Goal: Task Accomplishment & Management: Use online tool/utility

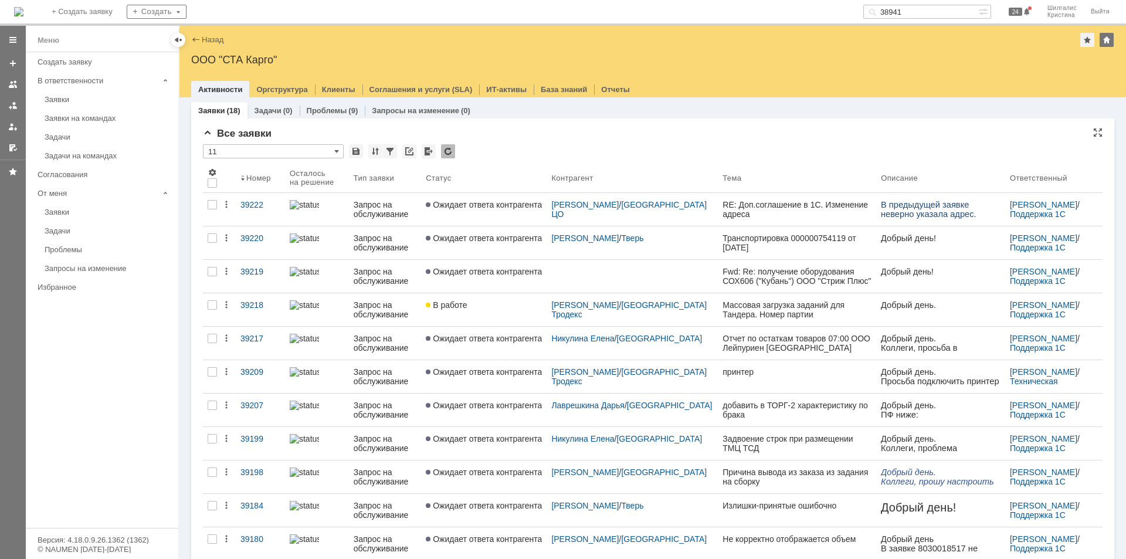
drag, startPoint x: 0, startPoint y: 0, endPoint x: 629, endPoint y: 145, distance: 645.3
click at [629, 145] on div "* 11" at bounding box center [653, 151] width 900 height 15
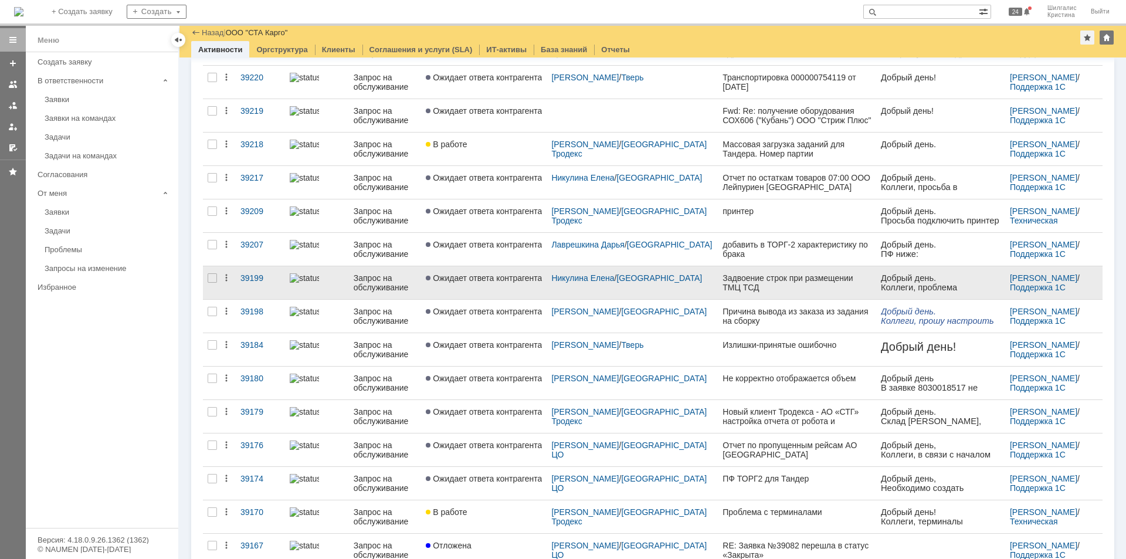
scroll to position [53, 0]
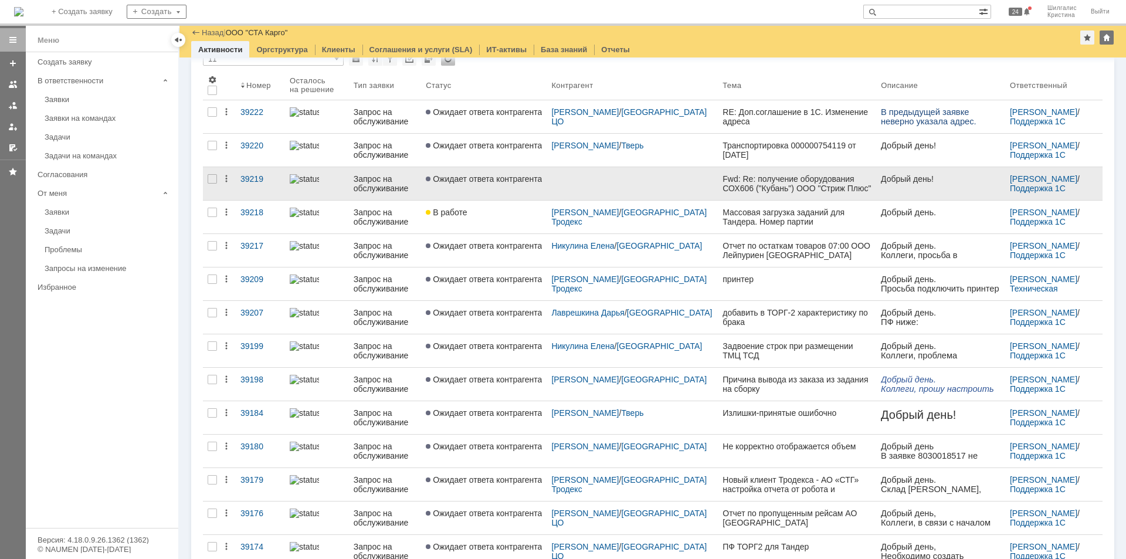
click at [516, 184] on link "Ожидает ответа контрагента" at bounding box center [484, 183] width 126 height 33
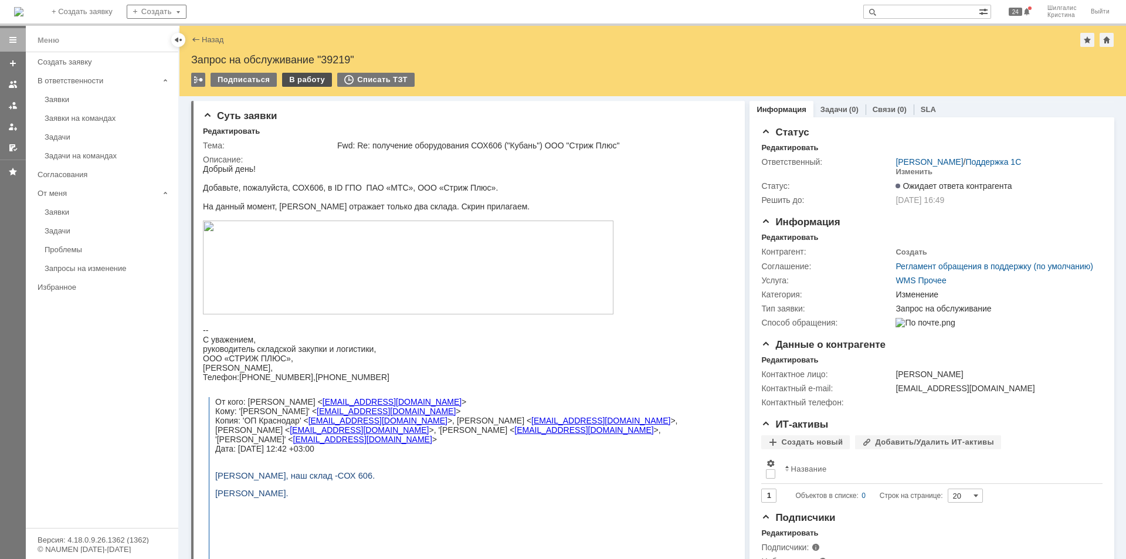
click at [292, 77] on div "В работу" at bounding box center [307, 80] width 50 height 14
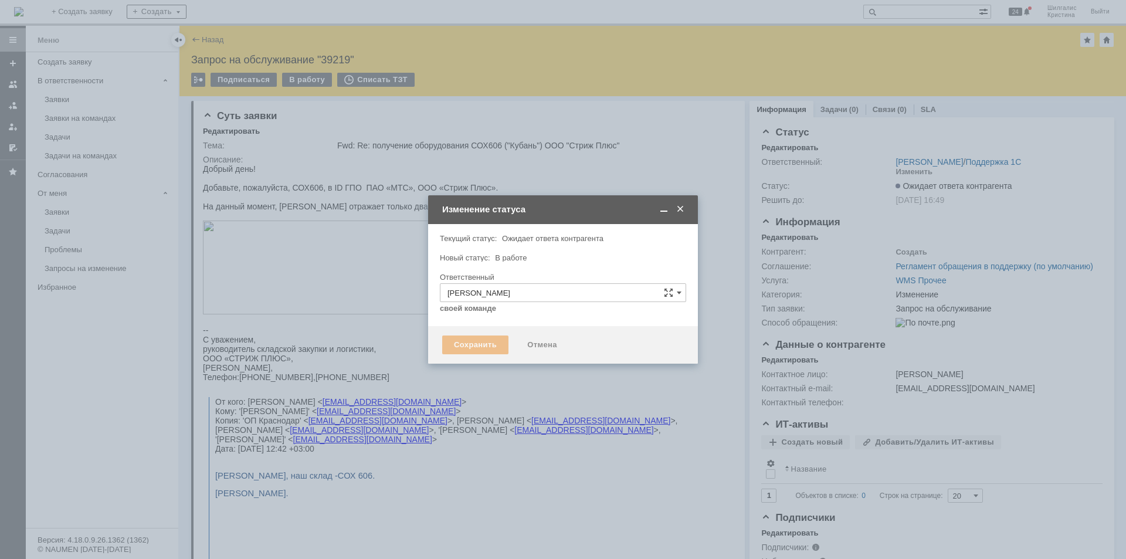
type input "Изменение"
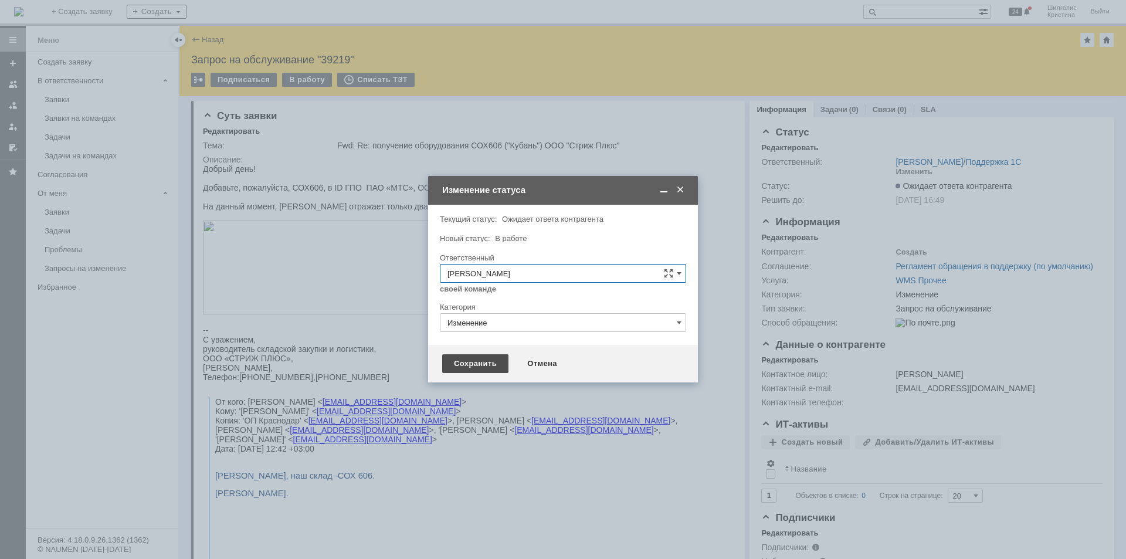
click at [485, 367] on div "Сохранить" at bounding box center [475, 363] width 66 height 19
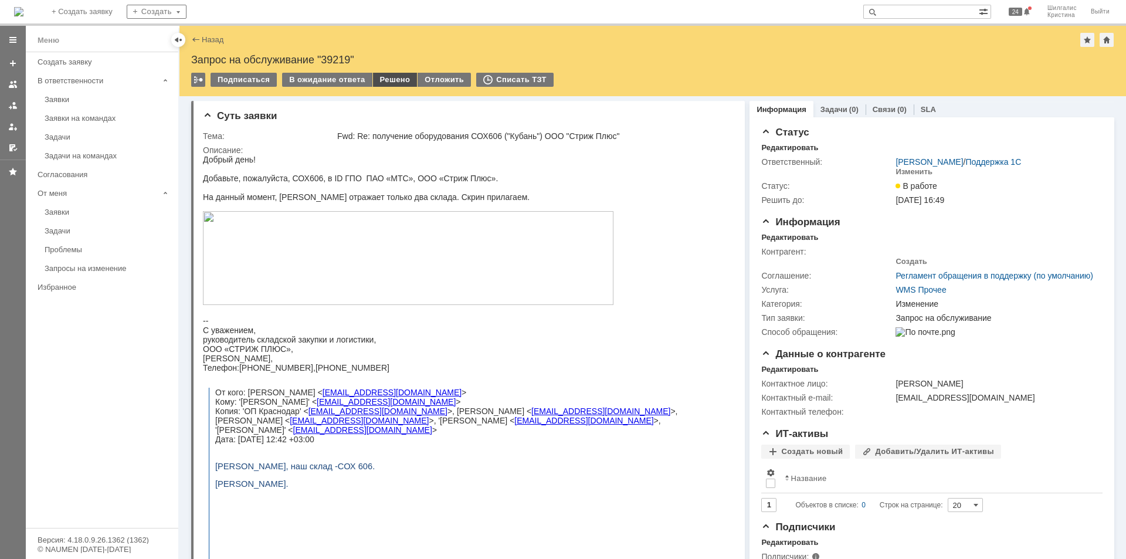
click at [389, 81] on div "Решено" at bounding box center [395, 80] width 45 height 14
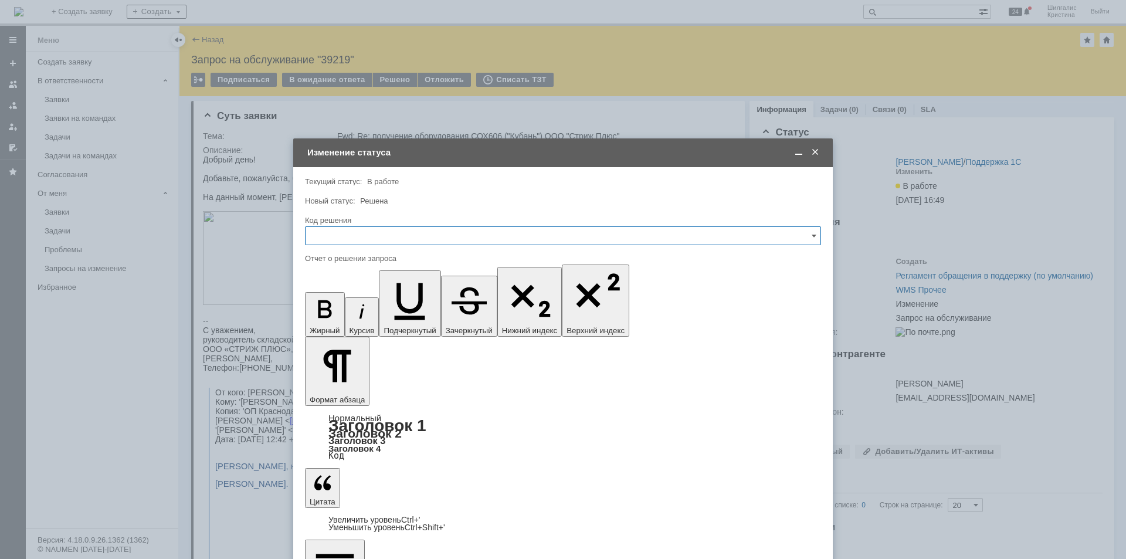
click at [357, 224] on div "Код решения" at bounding box center [563, 220] width 516 height 11
click at [372, 238] on input "text" at bounding box center [563, 235] width 516 height 19
click at [333, 395] on span "Решено" at bounding box center [563, 392] width 501 height 9
type input "Решено"
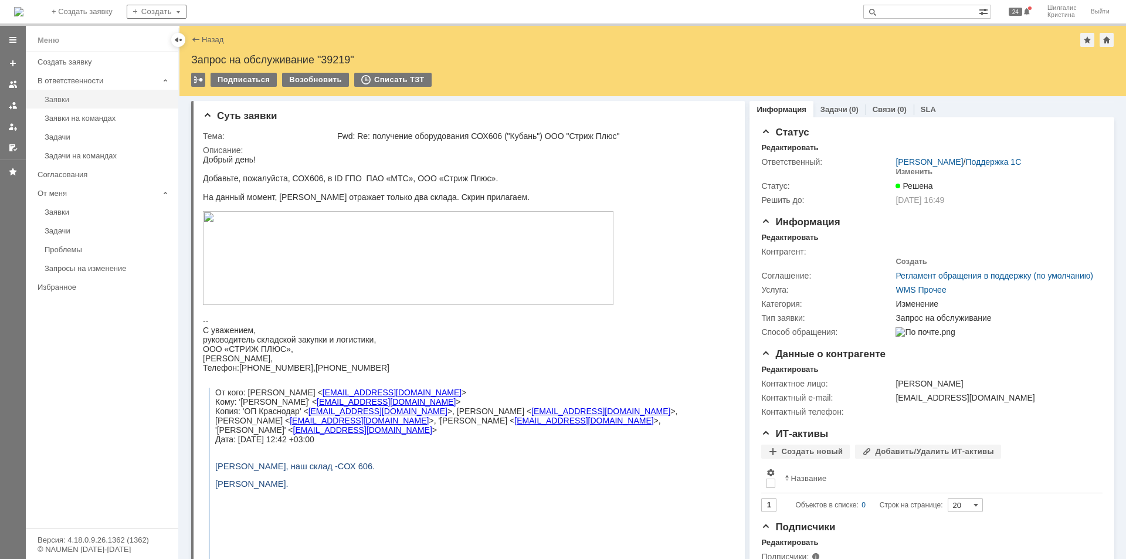
click at [91, 103] on div "Заявки" at bounding box center [108, 99] width 127 height 9
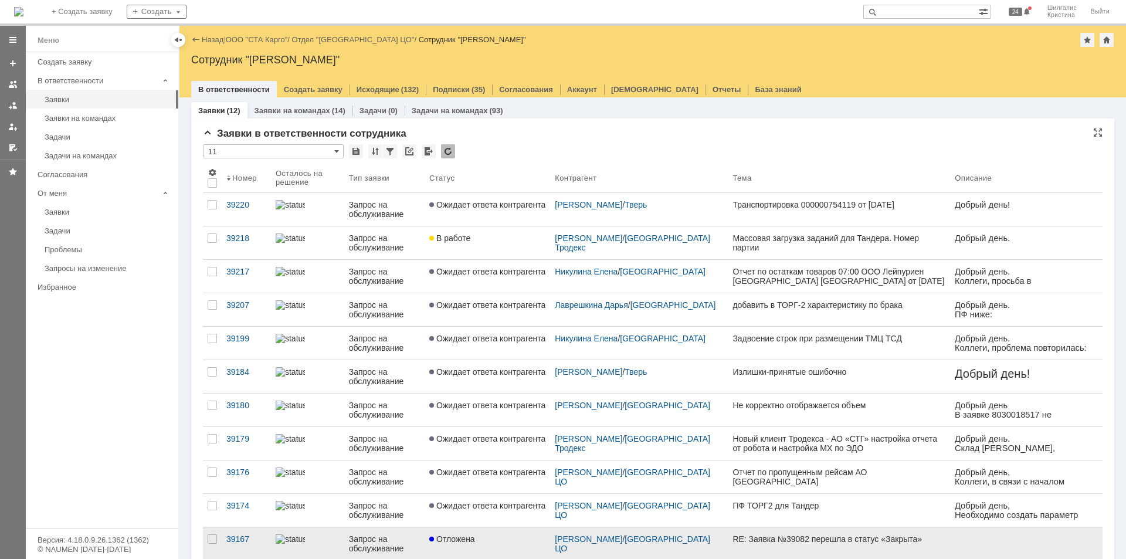
click at [495, 558] on link "Отложена" at bounding box center [488, 543] width 126 height 33
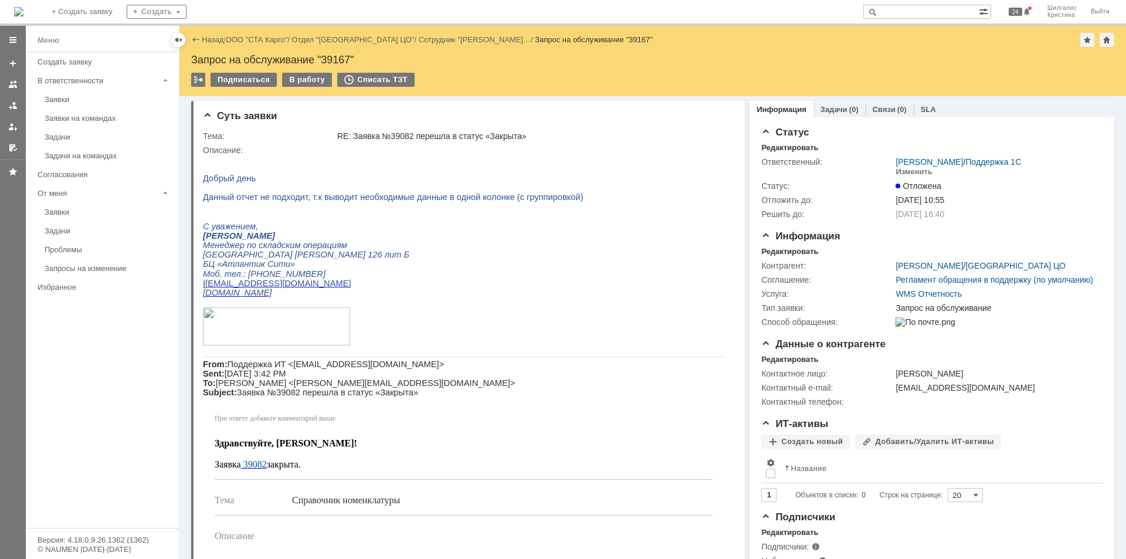
click at [255, 35] on div "Назад | ООО "СТА Карго" / Отдел "Санкт-Петербург ЦО" / Сотрудник "Игнатович Ста…" at bounding box center [652, 40] width 923 height 14
click at [258, 42] on link "ООО "СТА Карго"" at bounding box center [257, 39] width 62 height 9
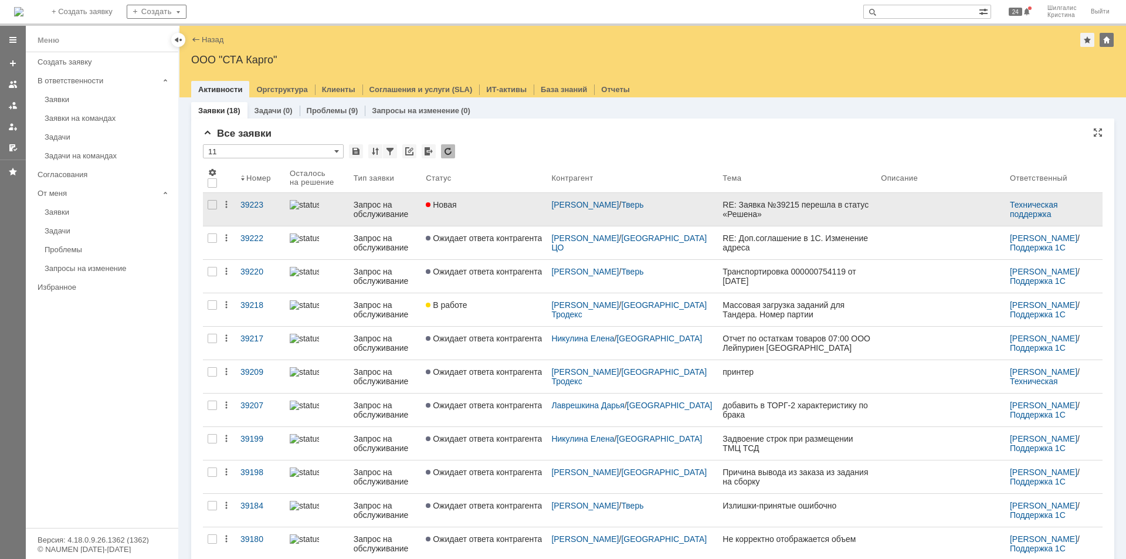
click at [493, 202] on div "Новая" at bounding box center [484, 204] width 116 height 9
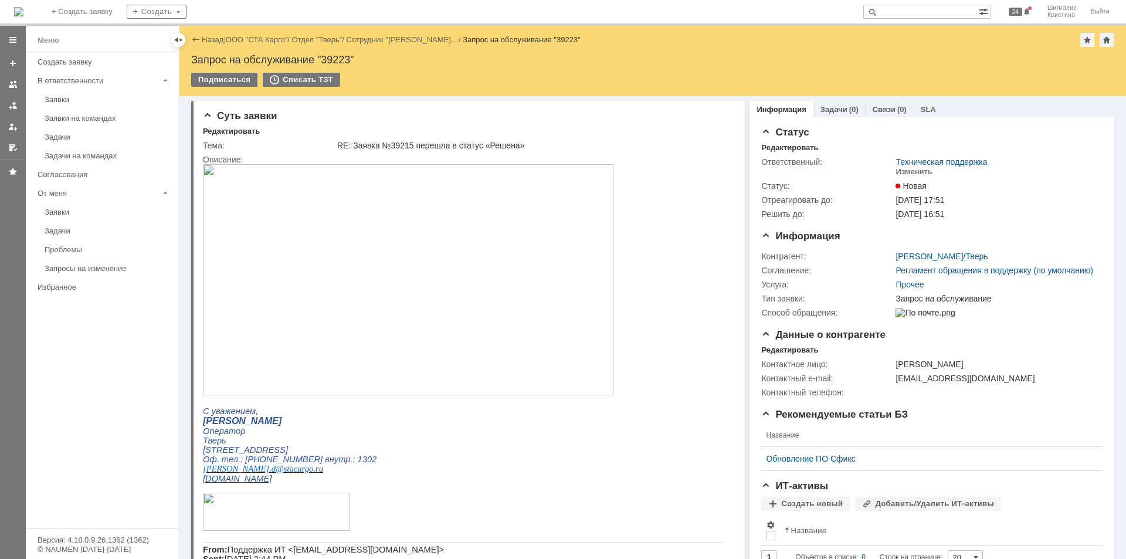
click at [364, 206] on img at bounding box center [408, 279] width 411 height 231
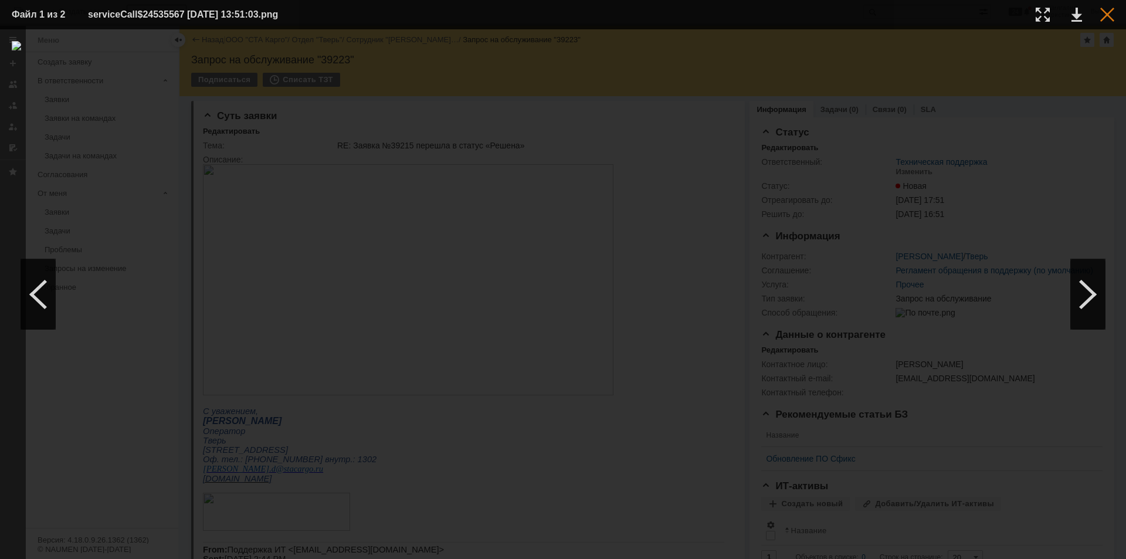
click at [1108, 13] on div at bounding box center [1108, 15] width 14 height 14
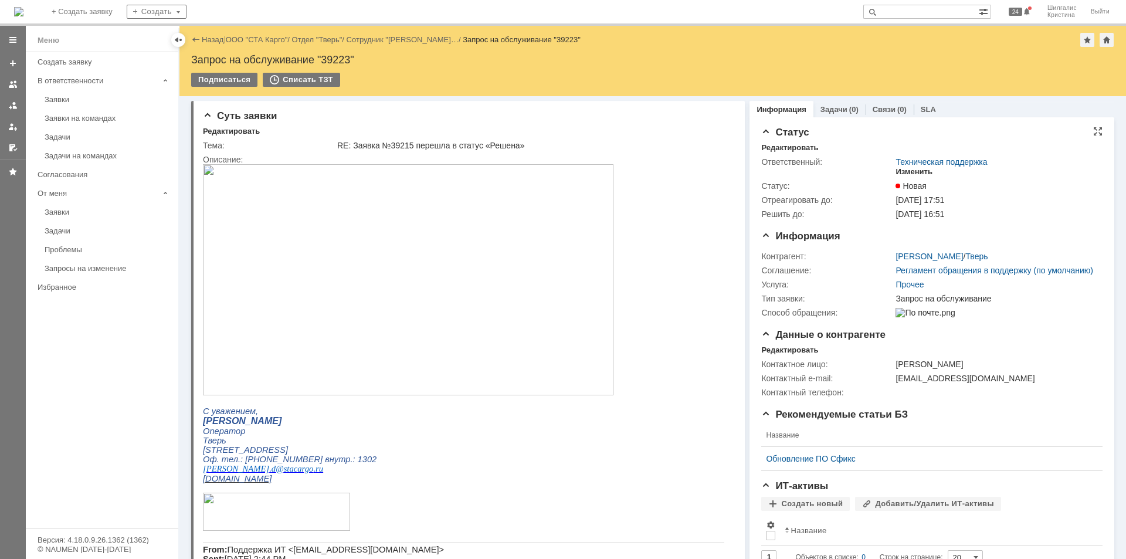
click at [899, 175] on div "Изменить" at bounding box center [914, 171] width 37 height 9
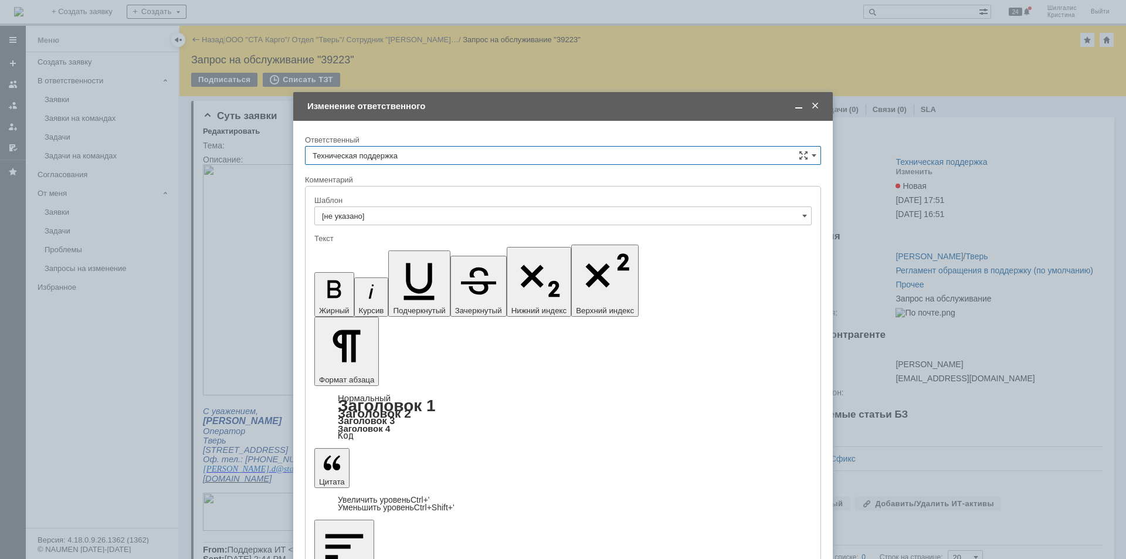
click at [392, 164] on input "Техническая поддержка" at bounding box center [563, 155] width 516 height 19
click at [387, 210] on div "[PERSON_NAME]" at bounding box center [563, 215] width 515 height 19
type input "[PERSON_NAME]"
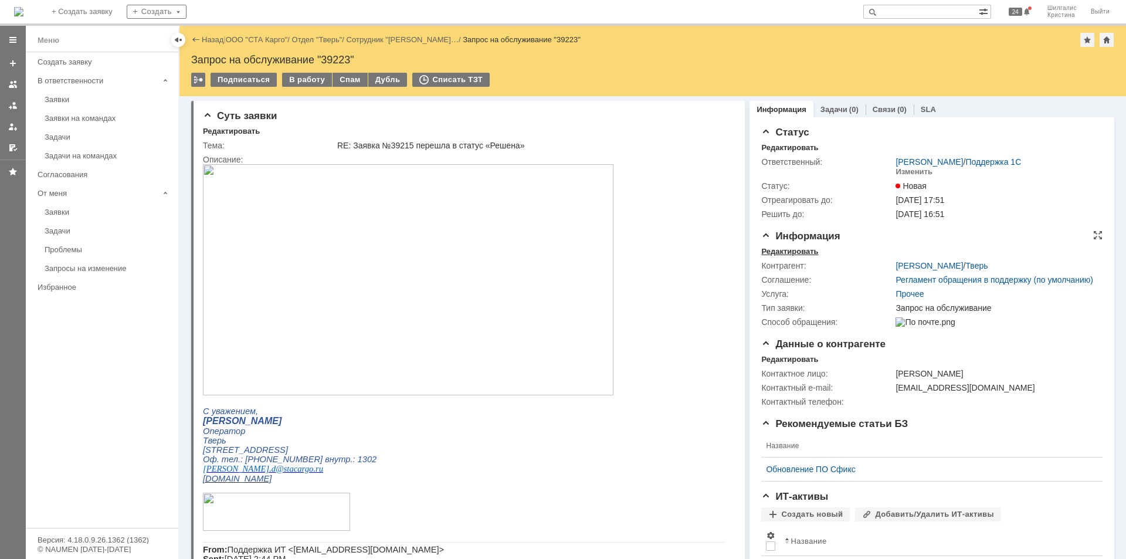
click at [788, 255] on div "Редактировать" at bounding box center [789, 251] width 57 height 9
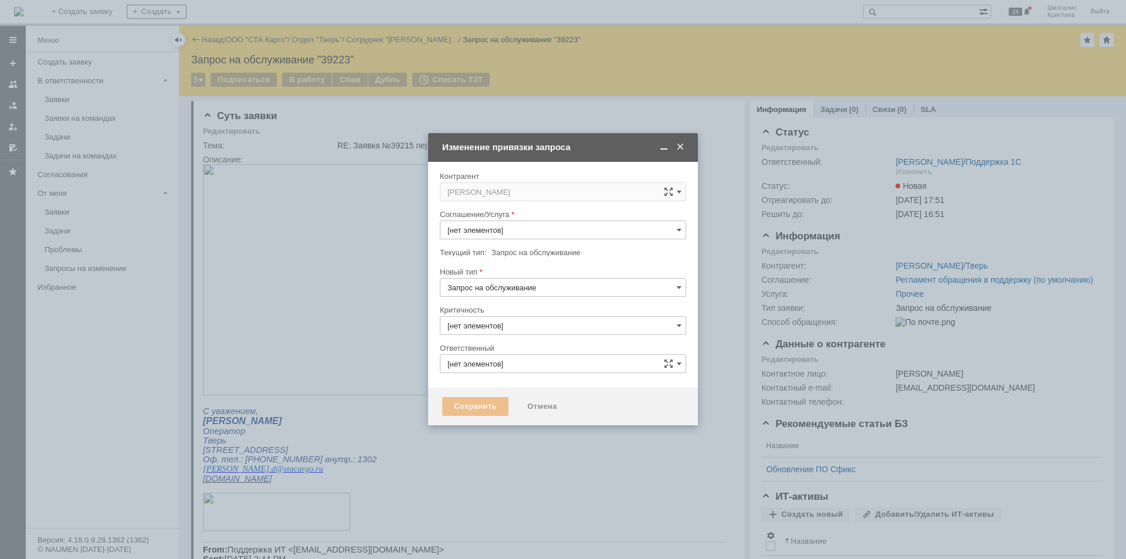
type input "Прочее"
type input "3. Низкая"
type input "[PERSON_NAME]"
type input "[не указано]"
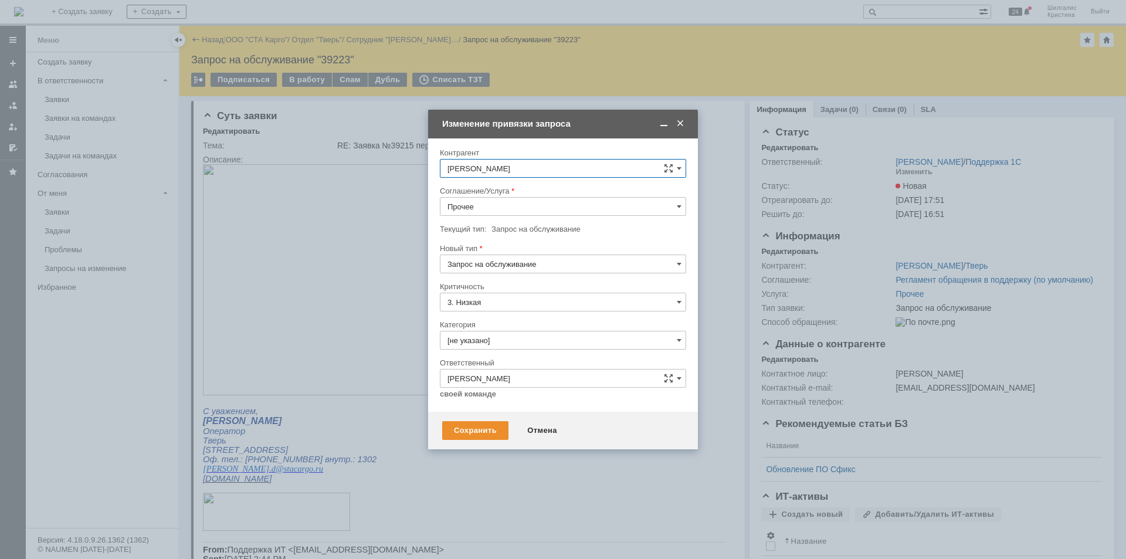
click at [472, 210] on input "Прочее" at bounding box center [563, 206] width 246 height 19
click at [507, 314] on span "WMS Прочее" at bounding box center [563, 309] width 231 height 9
type input "WMS Прочее"
click at [490, 341] on input "[не указано]" at bounding box center [563, 340] width 246 height 19
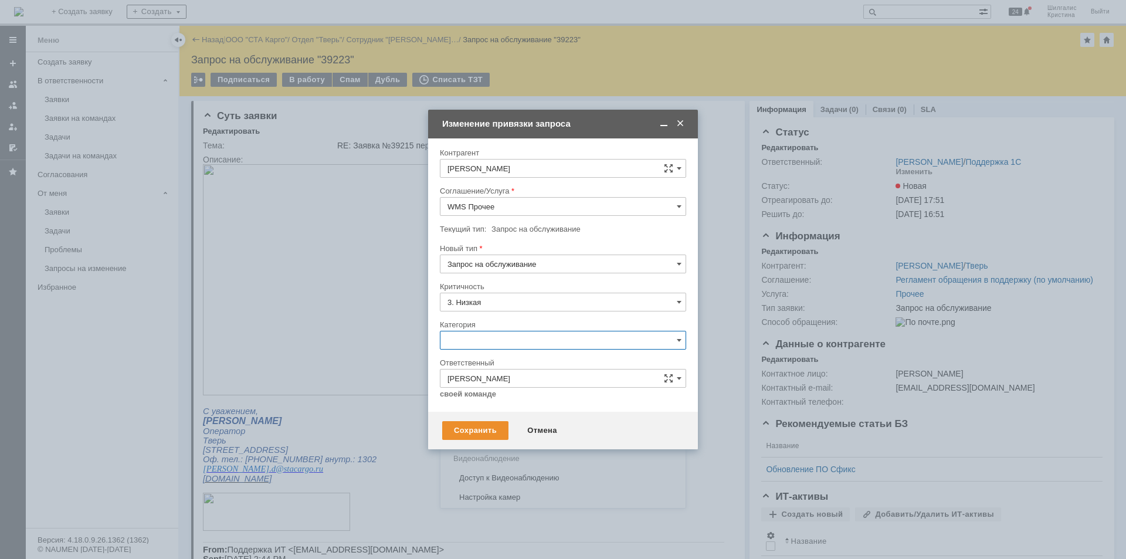
click at [483, 421] on span "Консультация пользователя" at bounding box center [563, 419] width 231 height 9
type input "Консультация пользователя"
click at [477, 421] on div "Сохранить Отмена" at bounding box center [563, 431] width 270 height 38
click at [483, 428] on div "Сохранить" at bounding box center [475, 430] width 66 height 19
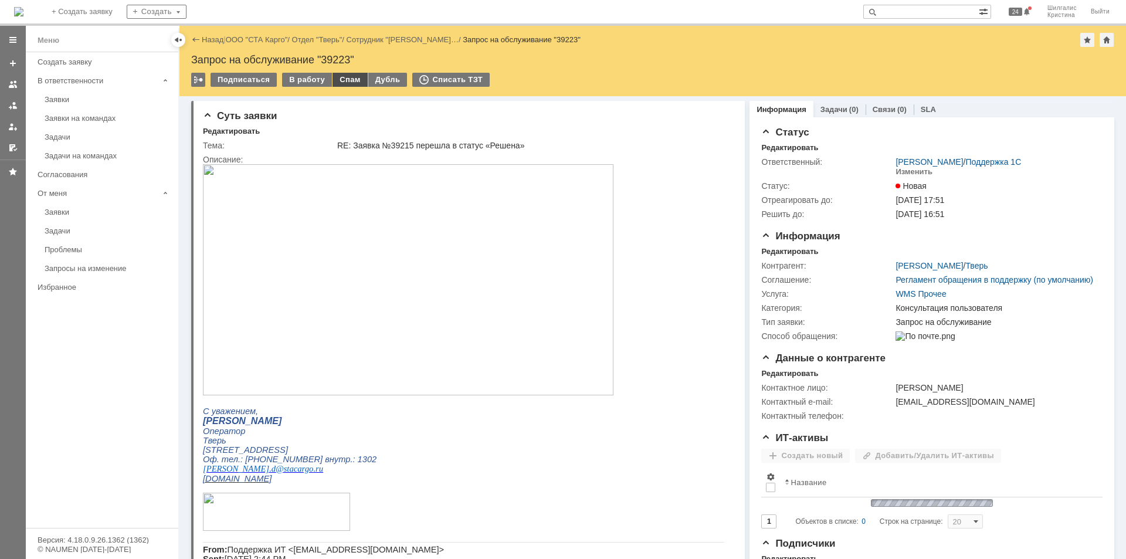
scroll to position [0, 0]
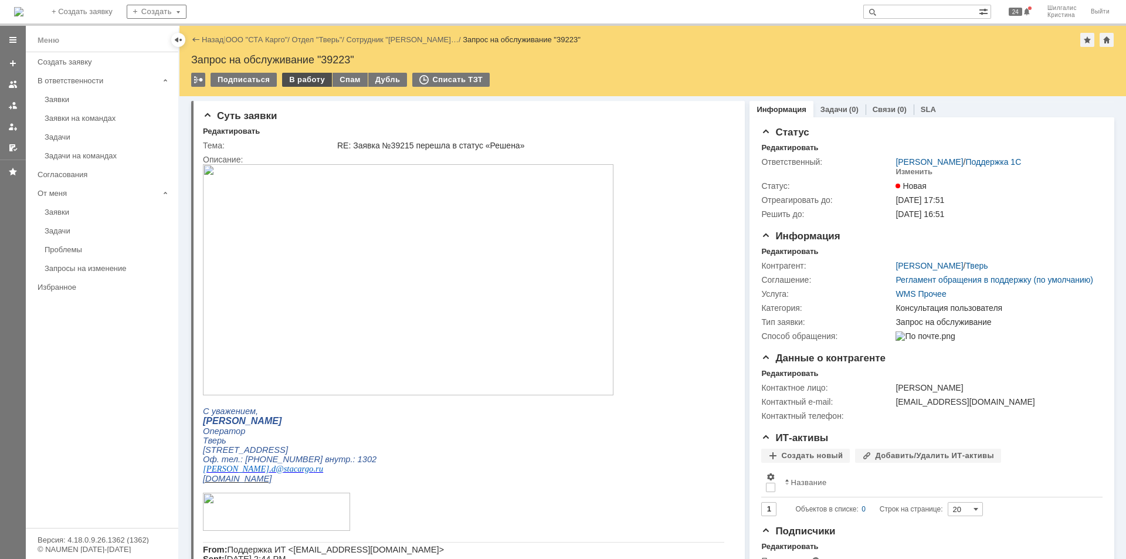
click at [316, 80] on div "В работу" at bounding box center [307, 80] width 50 height 14
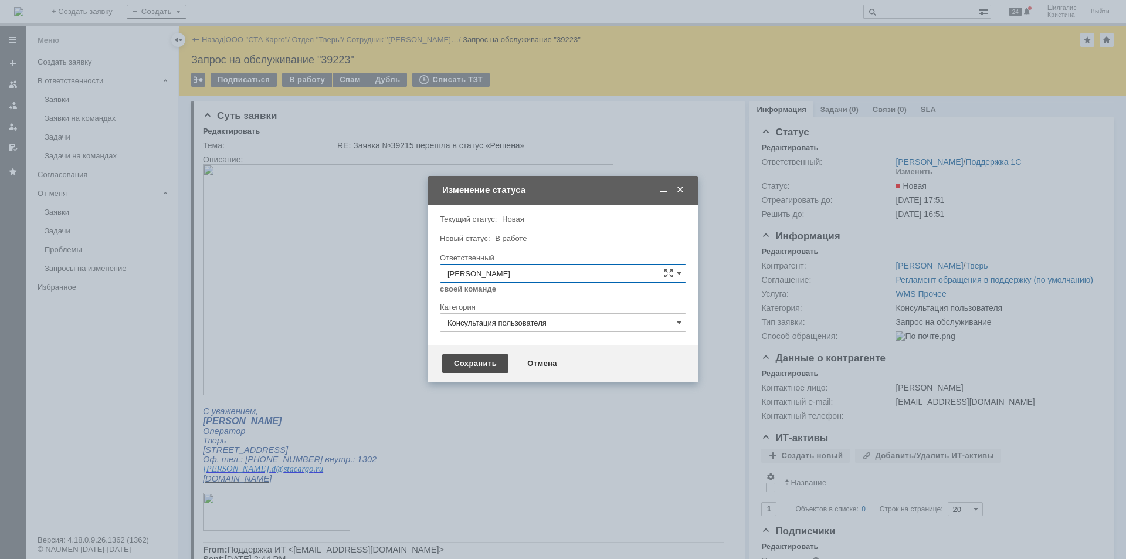
click at [461, 360] on div "Сохранить" at bounding box center [475, 363] width 66 height 19
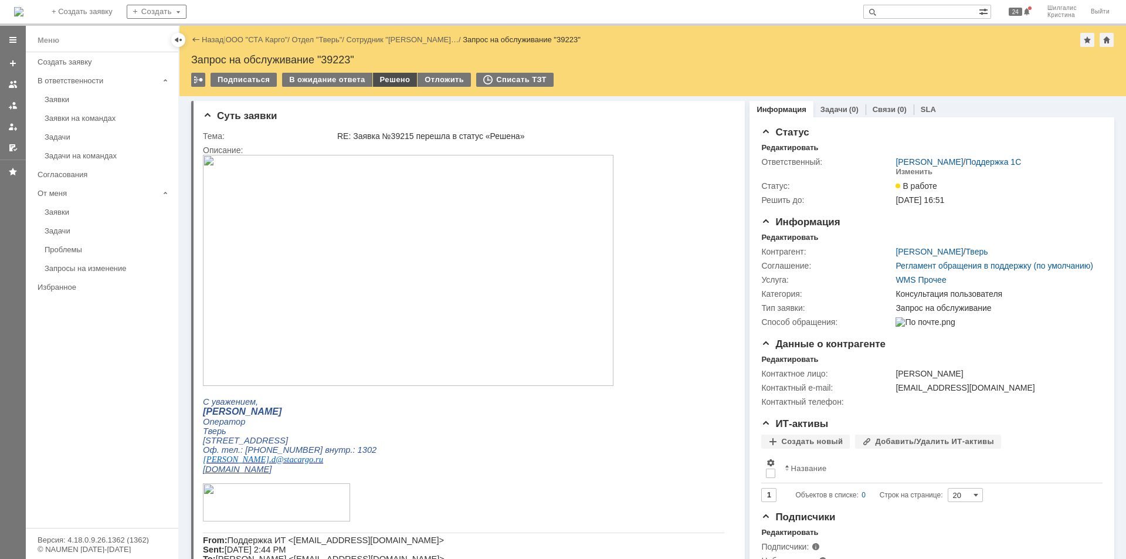
click at [397, 82] on div "Решено" at bounding box center [395, 80] width 45 height 14
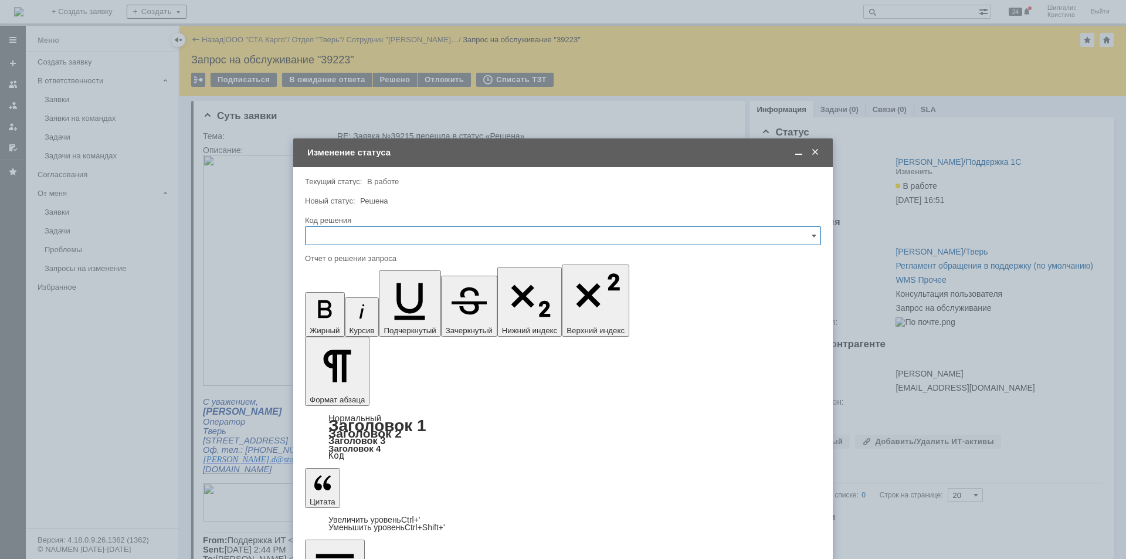
click at [344, 236] on input "text" at bounding box center [563, 235] width 516 height 19
click at [326, 386] on div "Решено" at bounding box center [563, 393] width 515 height 19
type input "Решено"
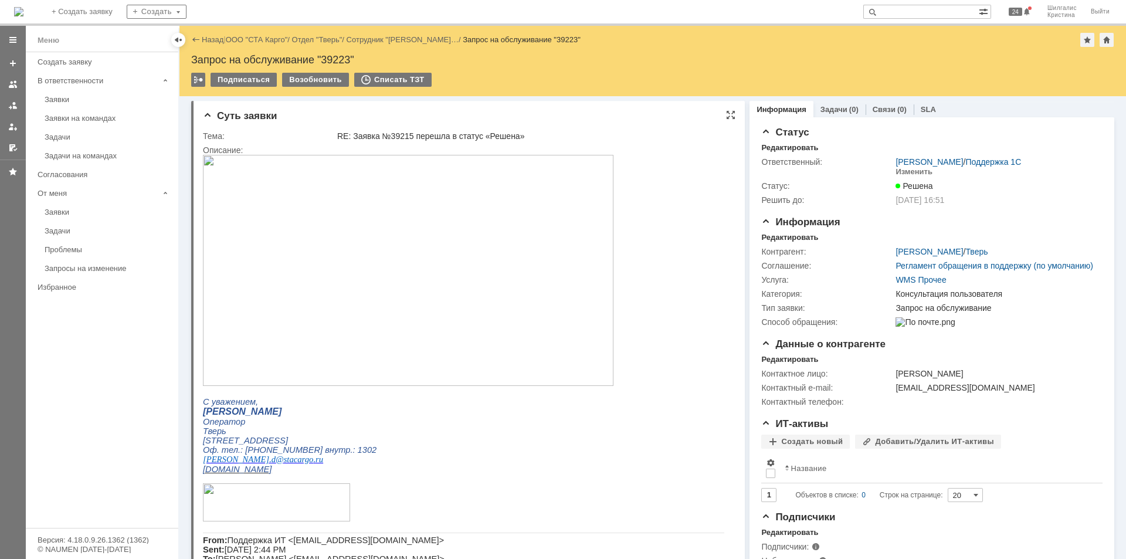
click at [348, 284] on img at bounding box center [408, 270] width 411 height 231
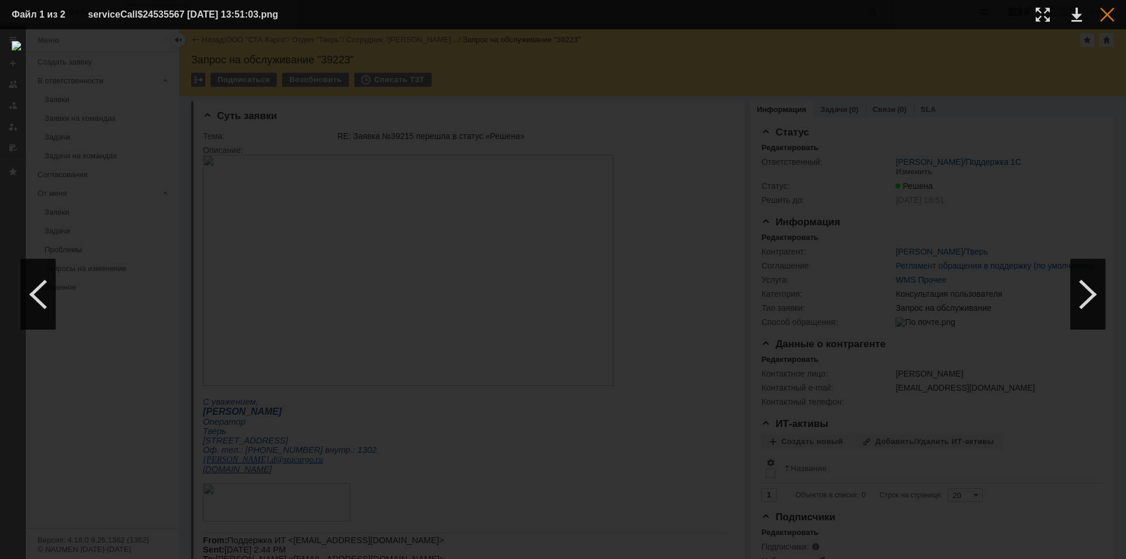
click at [1110, 19] on div at bounding box center [1108, 15] width 14 height 14
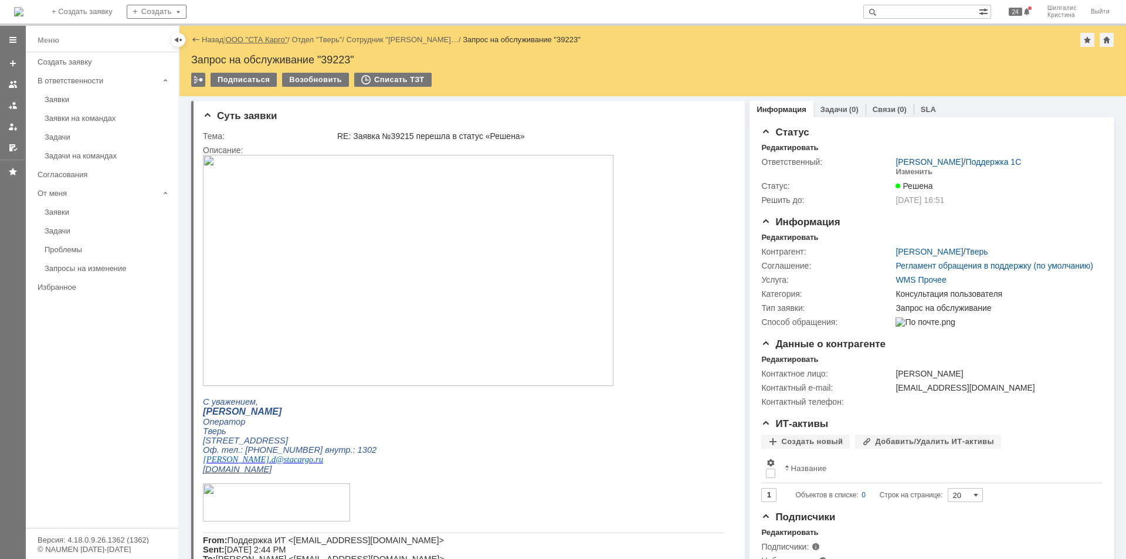
click at [270, 41] on link "ООО "СТА Карго"" at bounding box center [257, 39] width 62 height 9
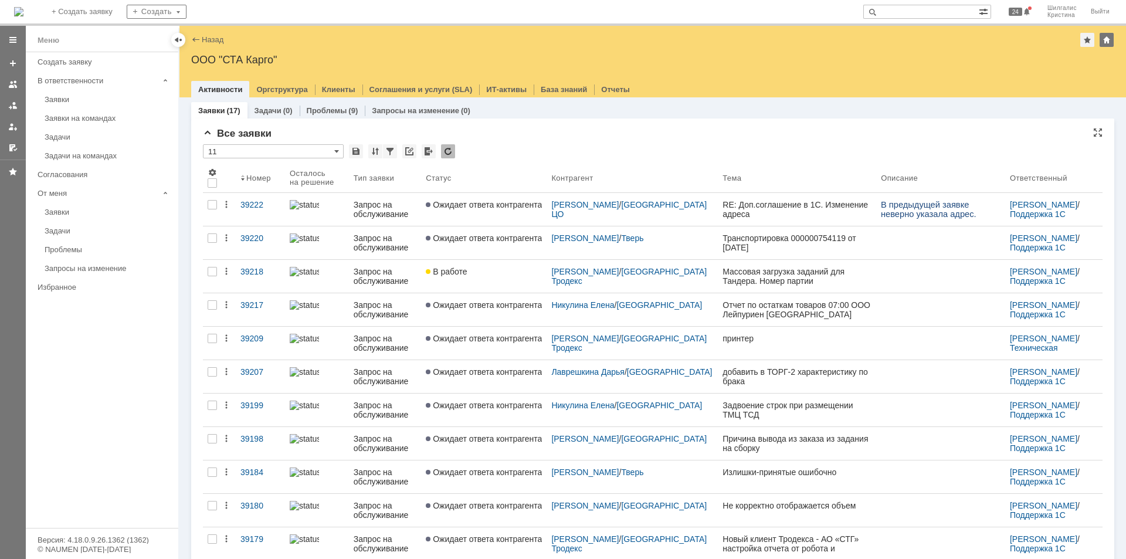
click at [510, 143] on div "Все заявки * 11 Результаты поиска: 1 Объектов в списке: 17 Строк на странице: 2…" at bounding box center [653, 459] width 900 height 662
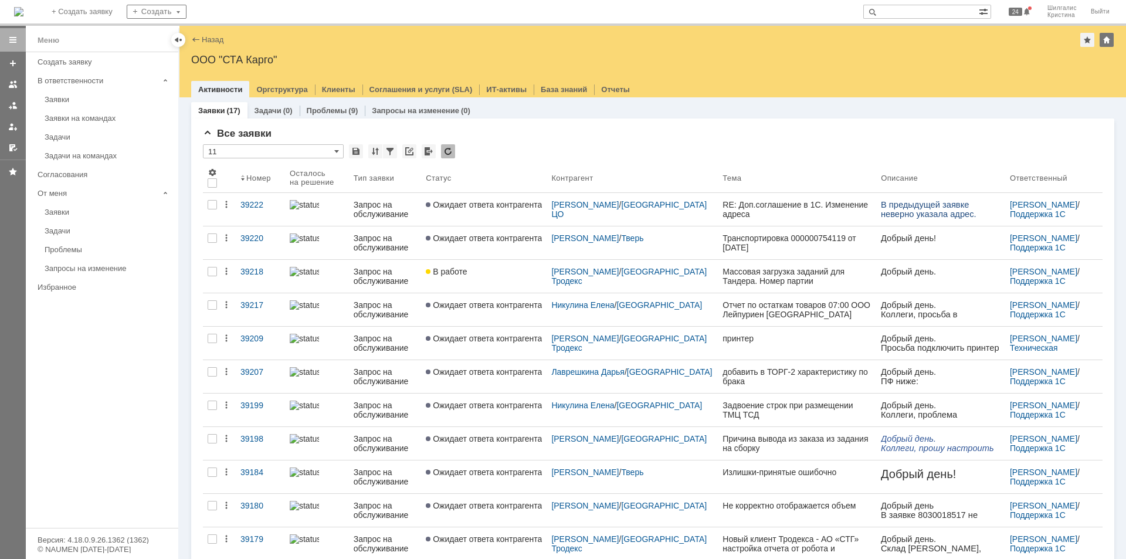
click at [901, 12] on input "text" at bounding box center [922, 12] width 116 height 14
type input "сергеева"
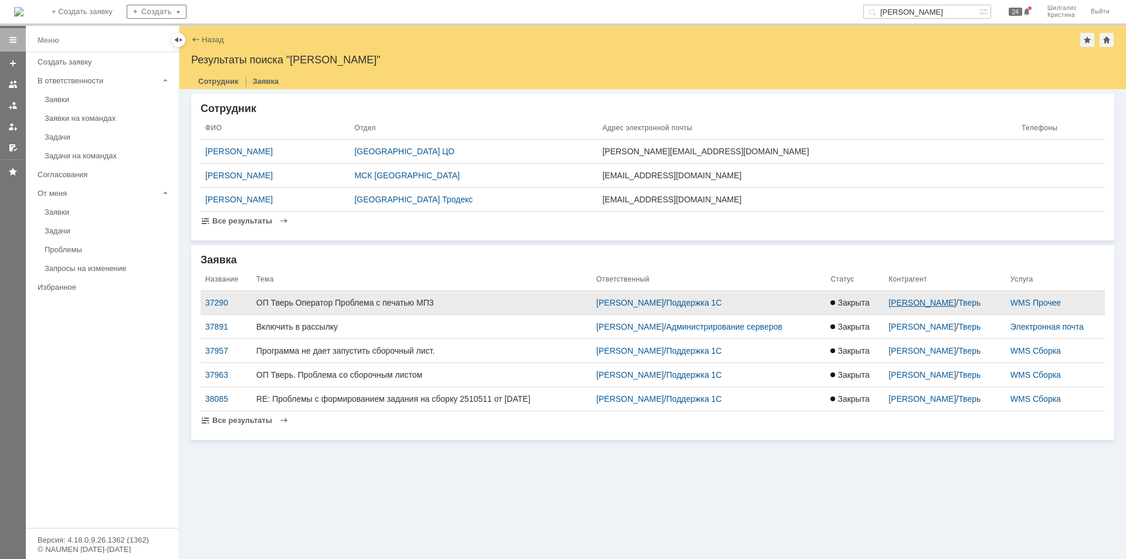
click at [903, 304] on link "Сергеева Дарья Андреевна" at bounding box center [922, 302] width 67 height 9
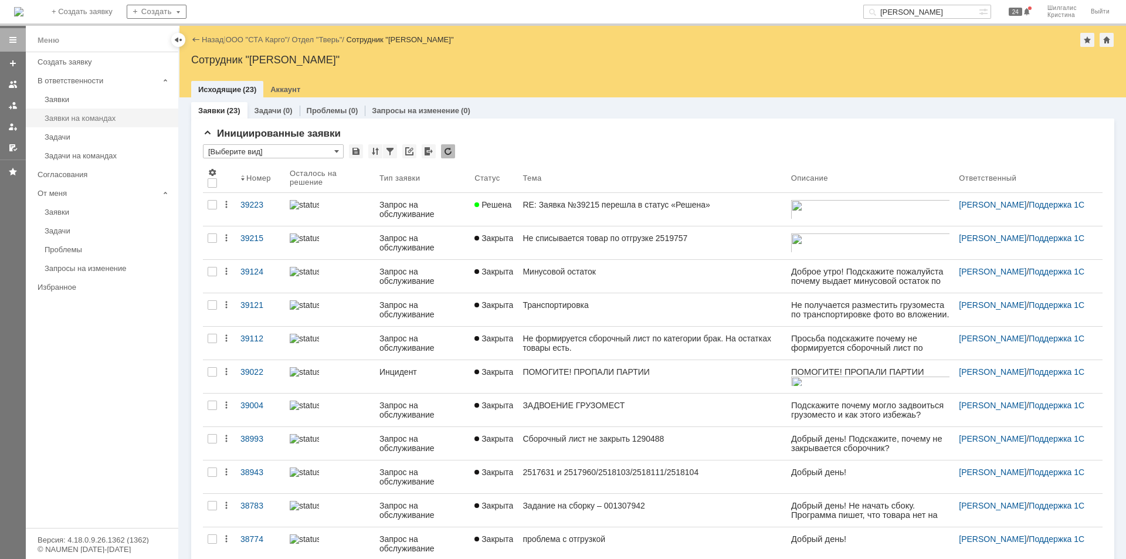
click at [83, 110] on link "Заявки на командах" at bounding box center [108, 118] width 136 height 18
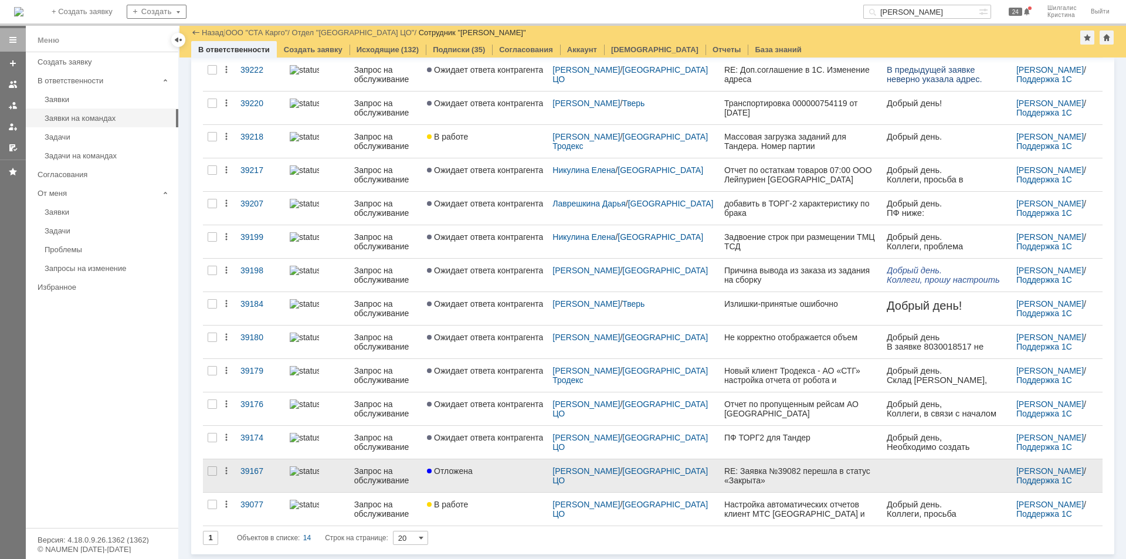
click at [512, 477] on link "Отложена" at bounding box center [485, 475] width 126 height 33
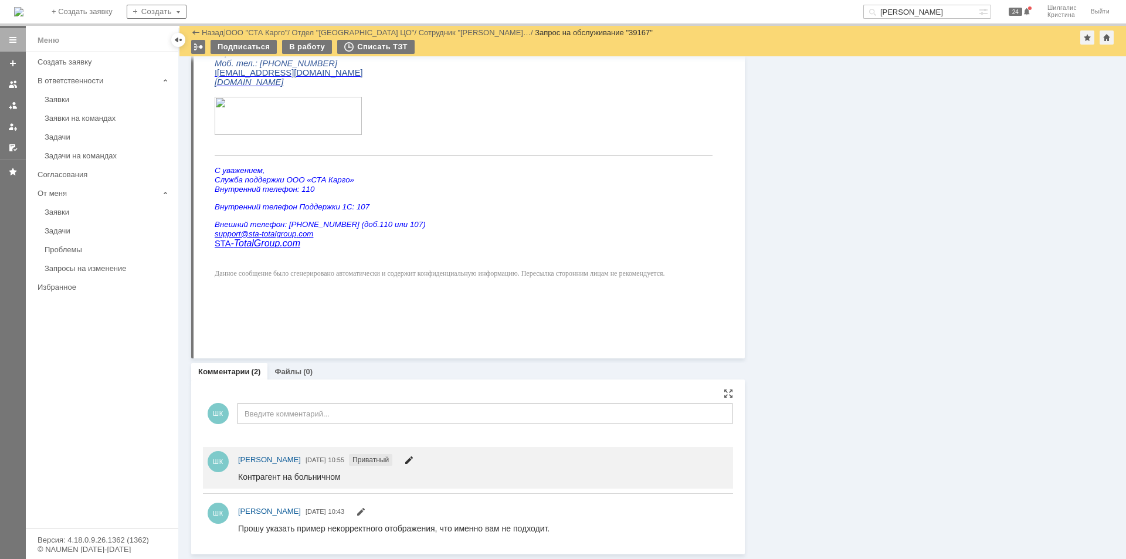
click at [414, 457] on span at bounding box center [408, 461] width 9 height 9
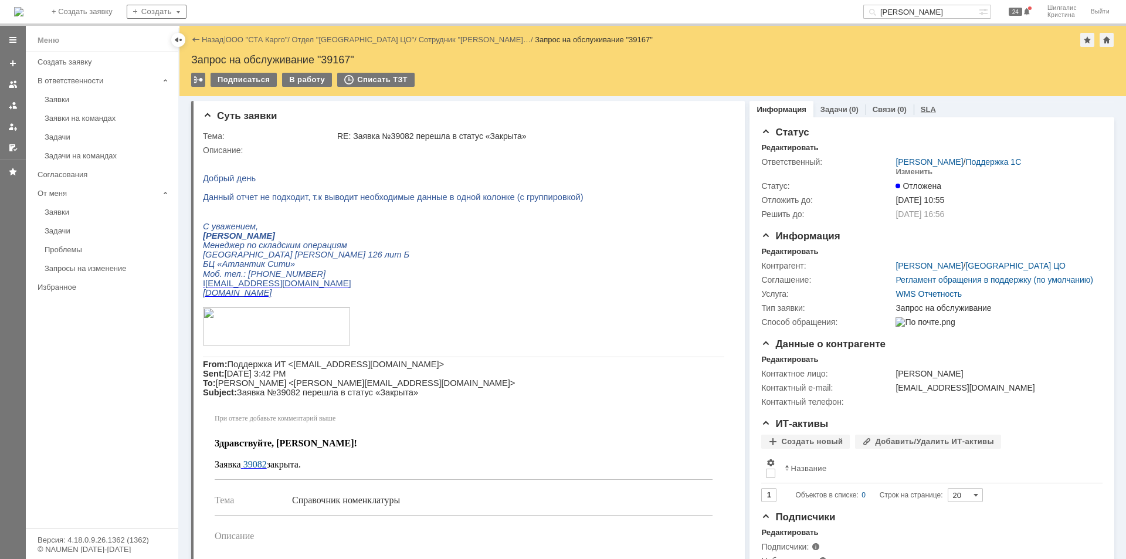
click at [924, 106] on link "SLA" at bounding box center [928, 109] width 15 height 9
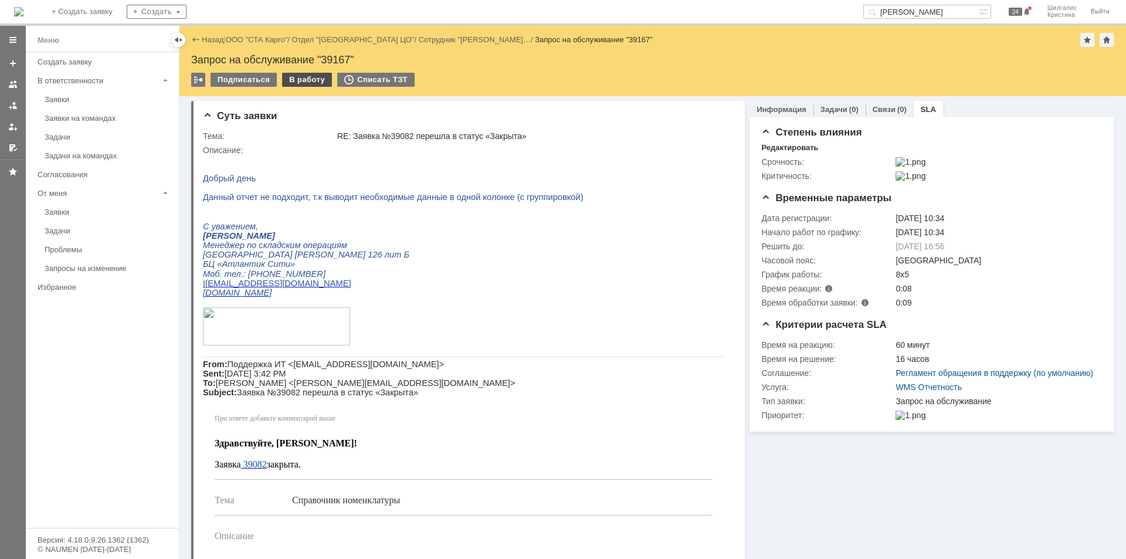
click at [297, 78] on div "В работу" at bounding box center [307, 80] width 50 height 14
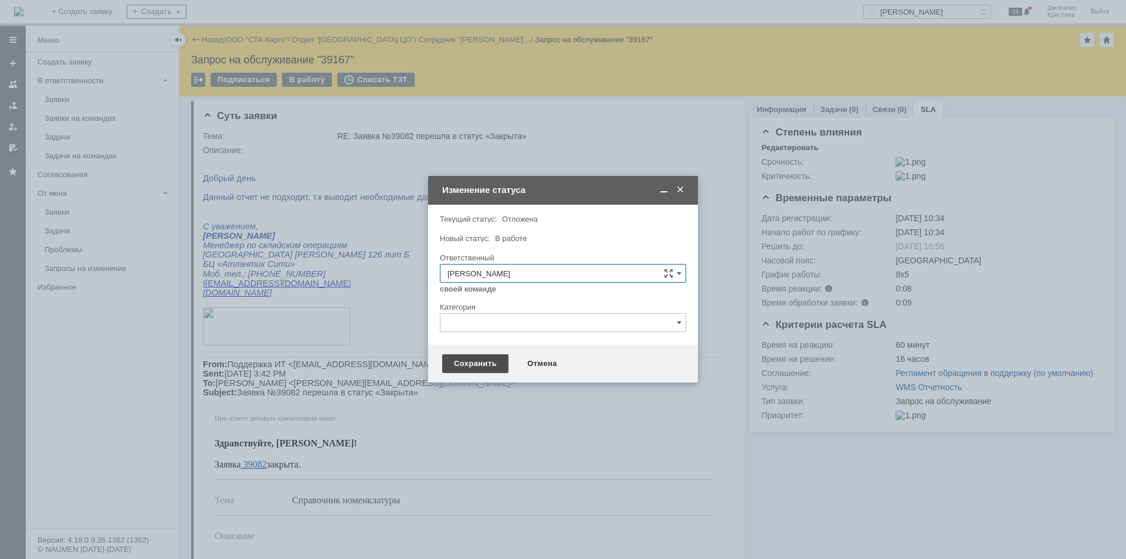
click at [485, 360] on div "Сохранить" at bounding box center [475, 363] width 66 height 19
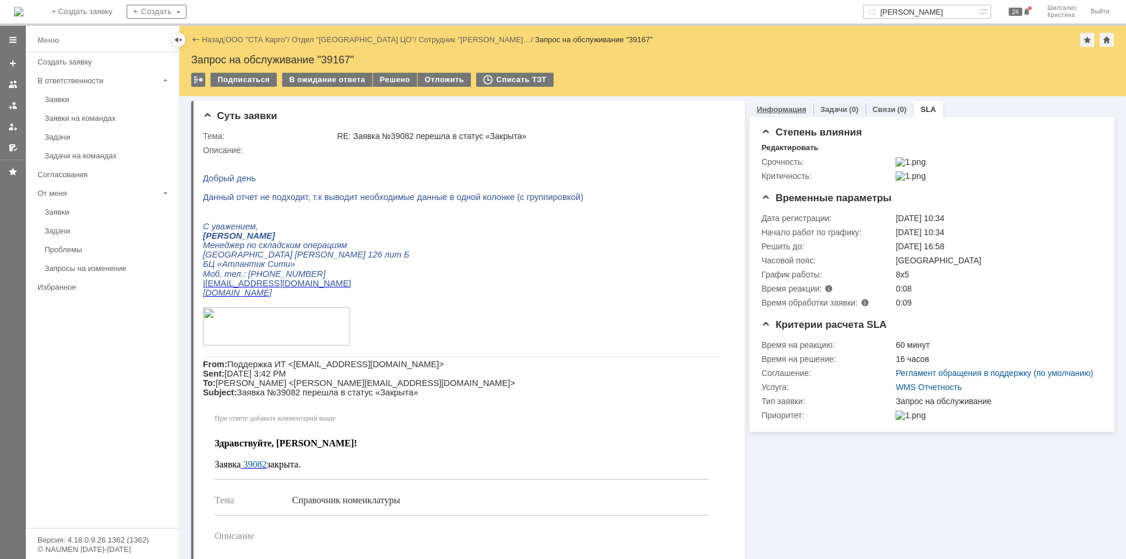
click at [779, 110] on link "Информация" at bounding box center [781, 109] width 49 height 9
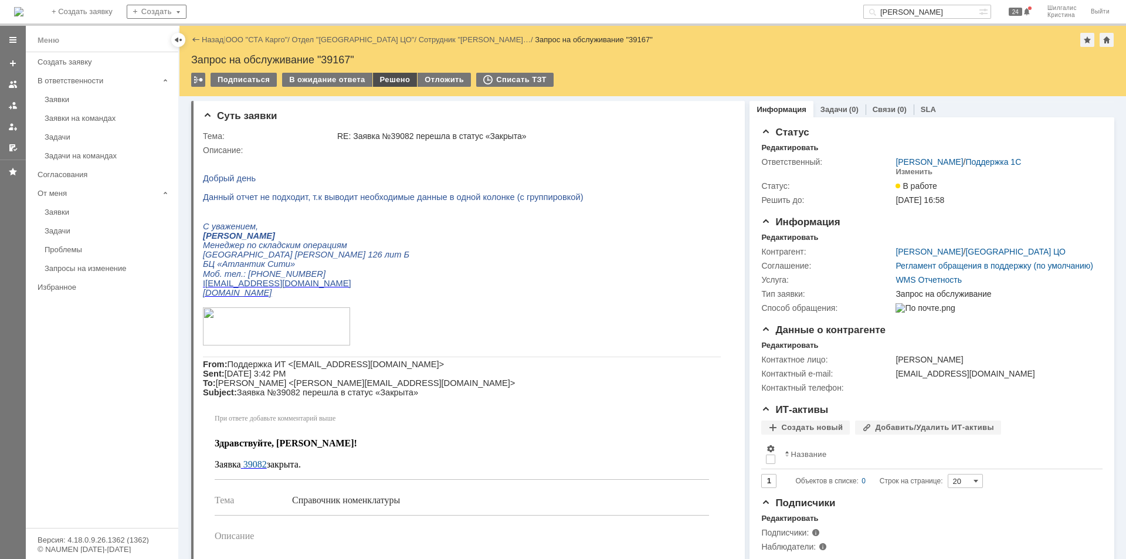
click at [391, 82] on div "Решено" at bounding box center [395, 80] width 45 height 14
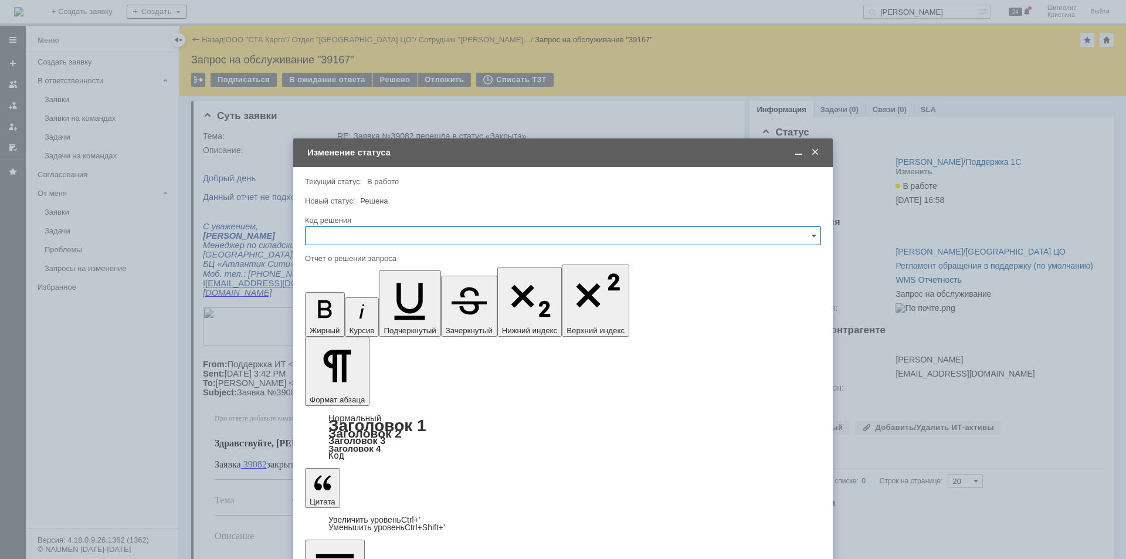
click at [342, 238] on input "text" at bounding box center [563, 235] width 516 height 19
click at [336, 384] on div "Решено" at bounding box center [563, 393] width 515 height 19
type input "Решено"
click at [798, 150] on span at bounding box center [799, 152] width 12 height 11
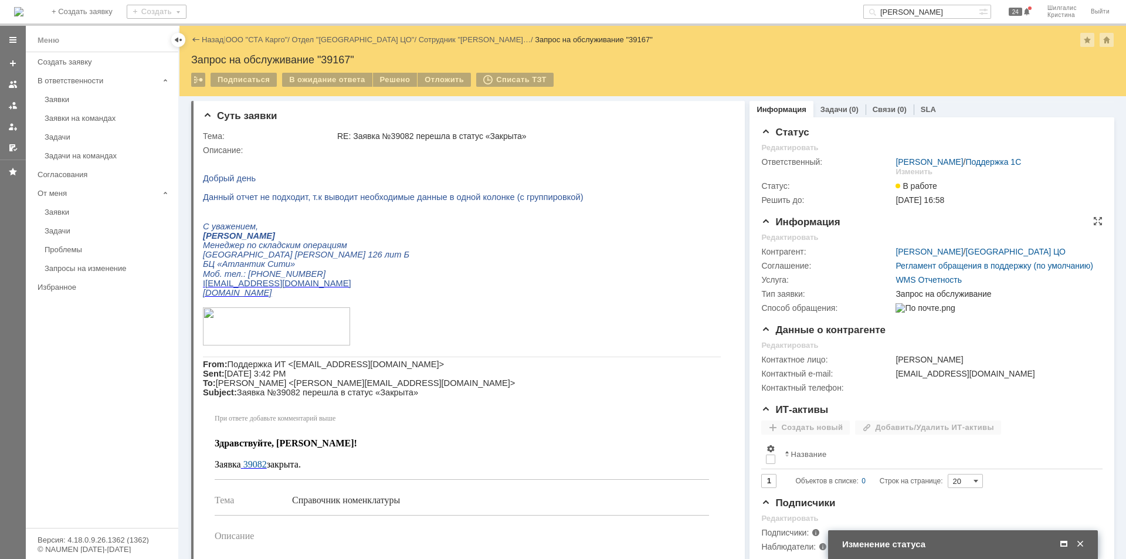
click at [902, 313] on img at bounding box center [925, 307] width 59 height 9
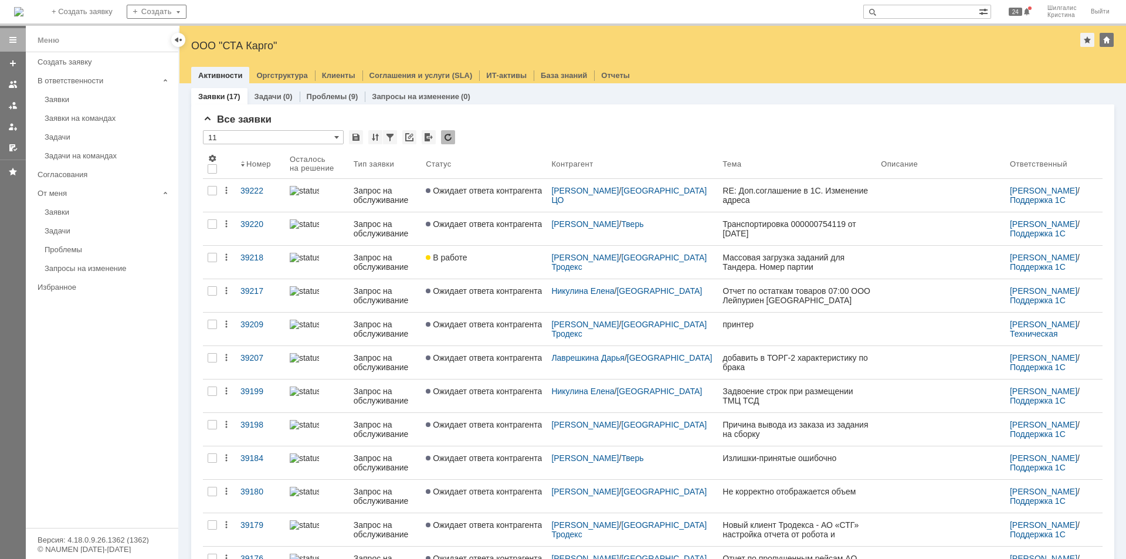
click at [923, 13] on input "text" at bounding box center [922, 12] width 116 height 14
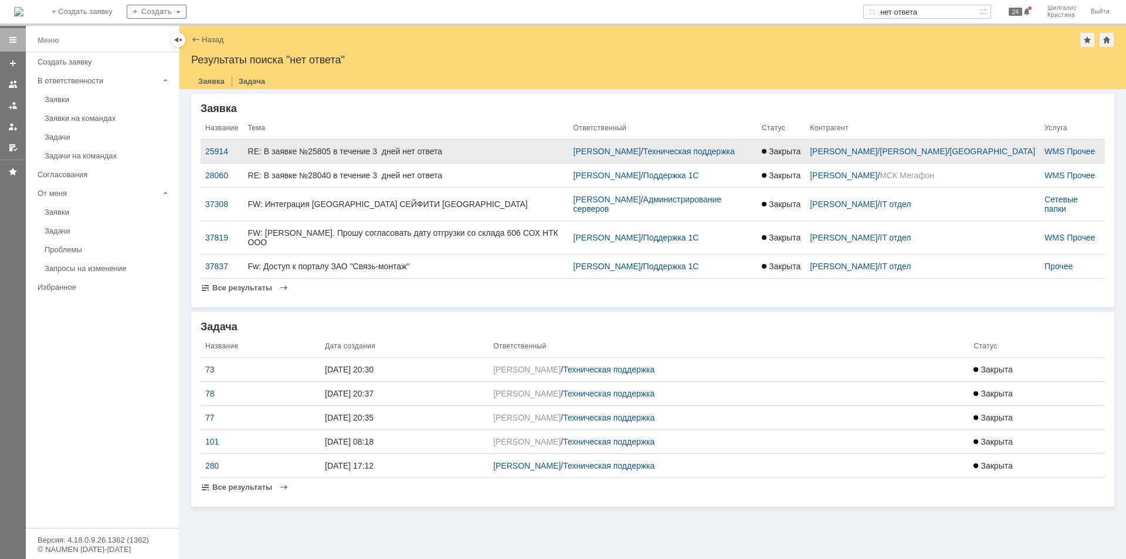
click at [348, 153] on div "RE: В заявке №25805 в течение 3 дней нет ответа" at bounding box center [406, 151] width 316 height 9
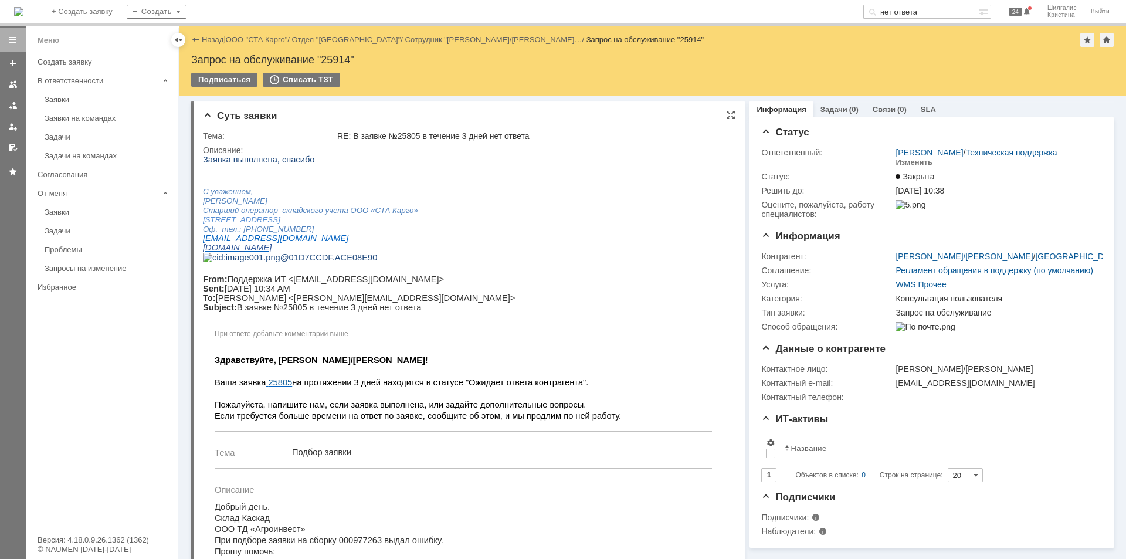
click at [553, 421] on span "Ваша заявка 25805 на протяжении 3 дней находится в статусе "Ожидает ответа конт…" at bounding box center [418, 399] width 407 height 43
copy span "контрагента"
drag, startPoint x: 935, startPoint y: 14, endPoint x: 833, endPoint y: 7, distance: 102.3
click at [833, 7] on div "На домашнюю + Создать заявку Создать нет ответа 24 Шилгалис [PERSON_NAME]" at bounding box center [563, 13] width 1126 height 26
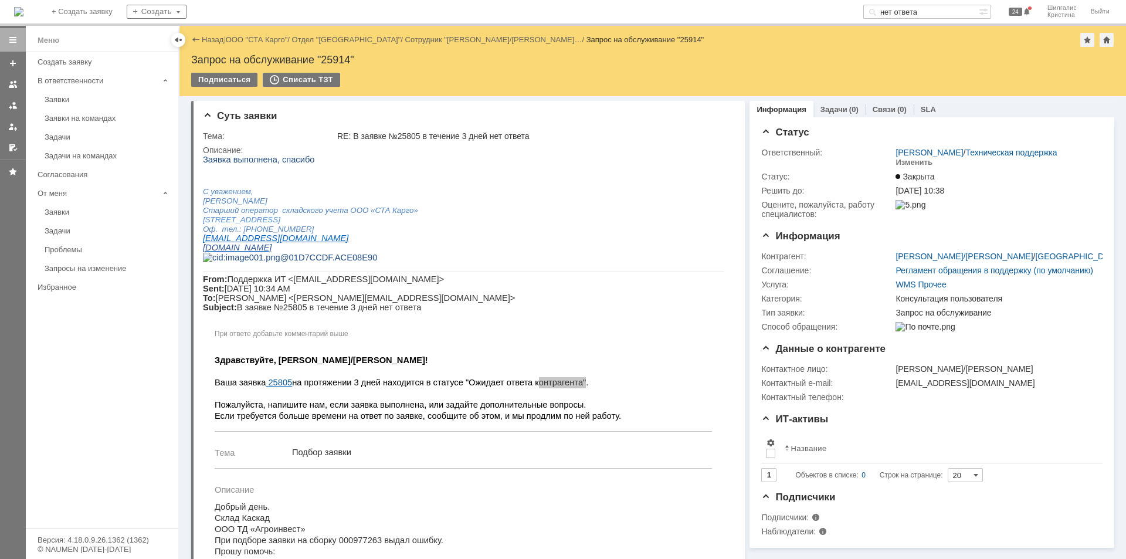
paste input "онтраген"
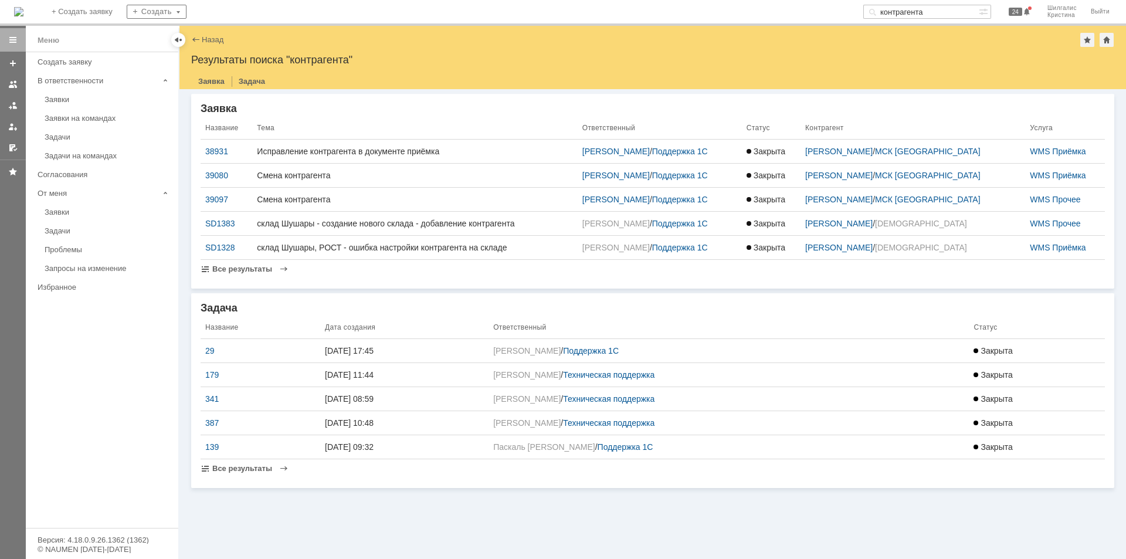
drag, startPoint x: 945, startPoint y: 11, endPoint x: 812, endPoint y: -9, distance: 134.1
click at [812, 0] on html "Идет загрузка, пожалуйста, подождите. На домашнюю + Создать заявку Создать конт…" at bounding box center [563, 279] width 1126 height 559
type input "Нет ответа"
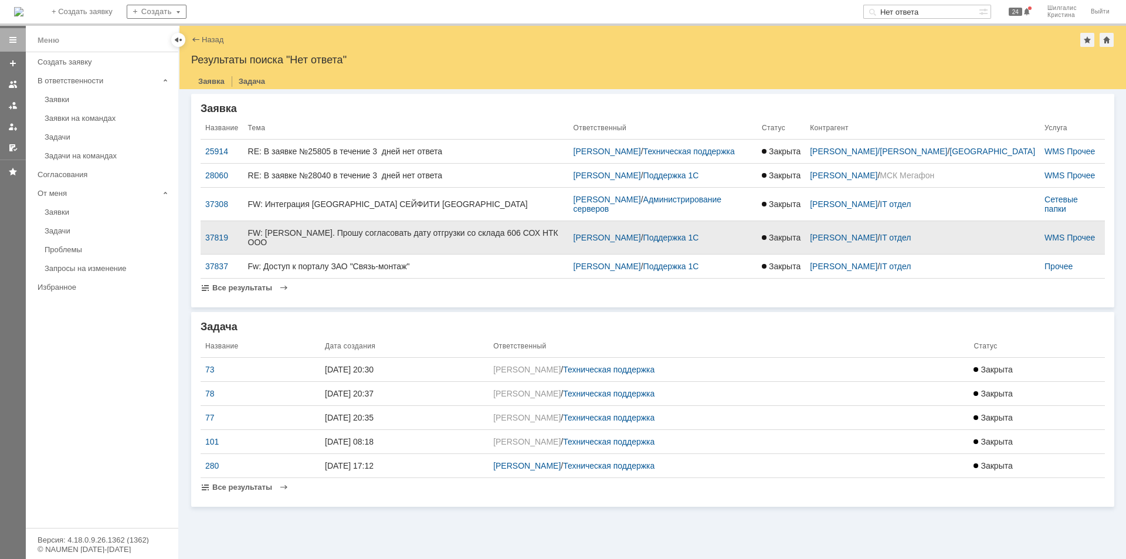
click at [343, 221] on td "FW: МР Юг. Прошу согласовать дату отгрузки со склада 606 СОХ НТК ООО" at bounding box center [406, 237] width 326 height 33
click at [346, 228] on div "FW: МР Юг. Прошу согласовать дату отгрузки со склада 606 СОХ НТК ООО" at bounding box center [406, 237] width 316 height 19
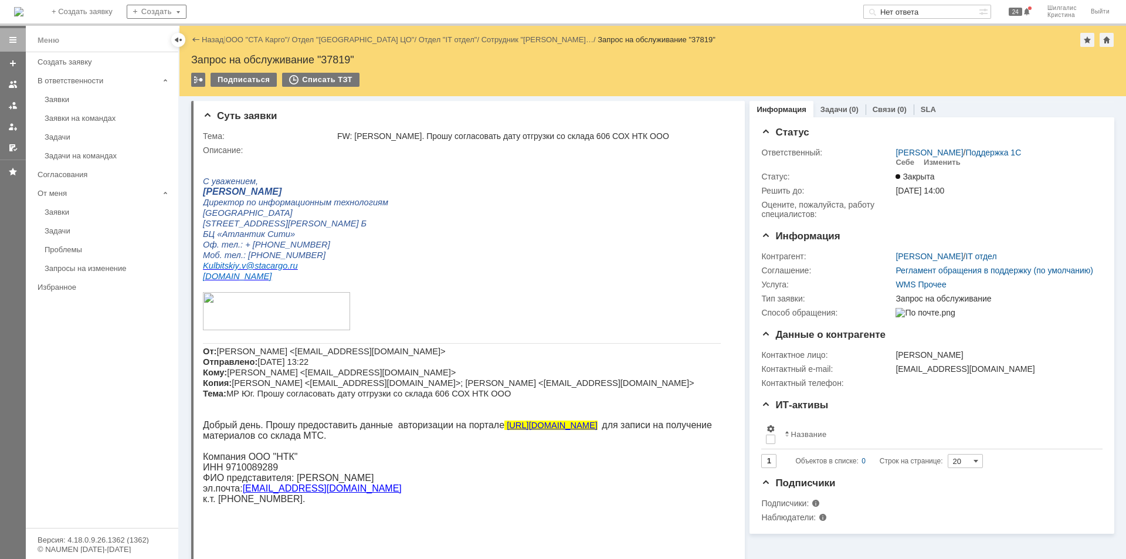
click at [928, 12] on input "Нет ответа" at bounding box center [922, 12] width 116 height 14
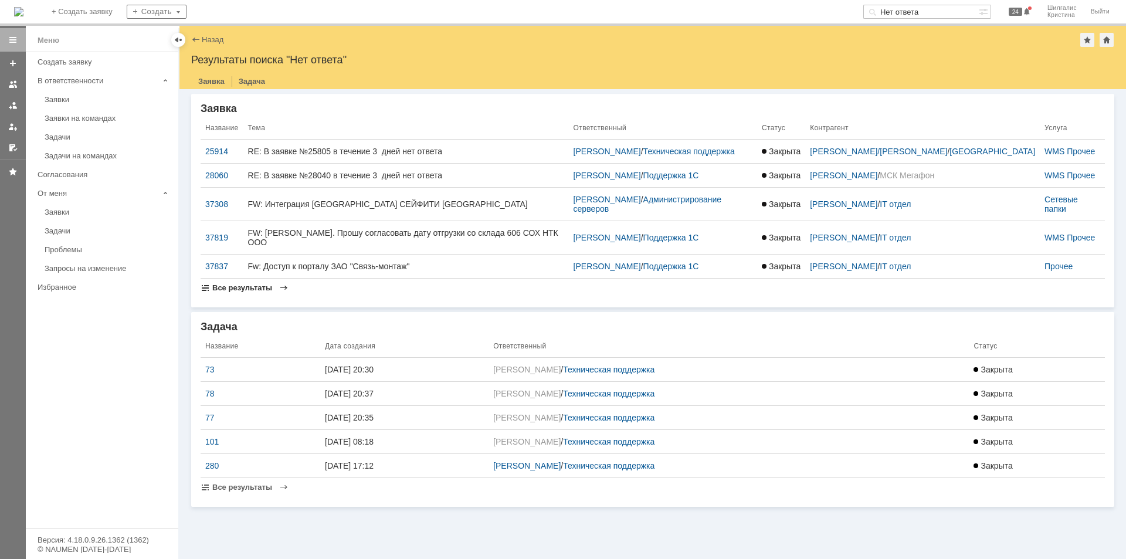
click at [271, 283] on div "Все результаты" at bounding box center [246, 288] width 90 height 10
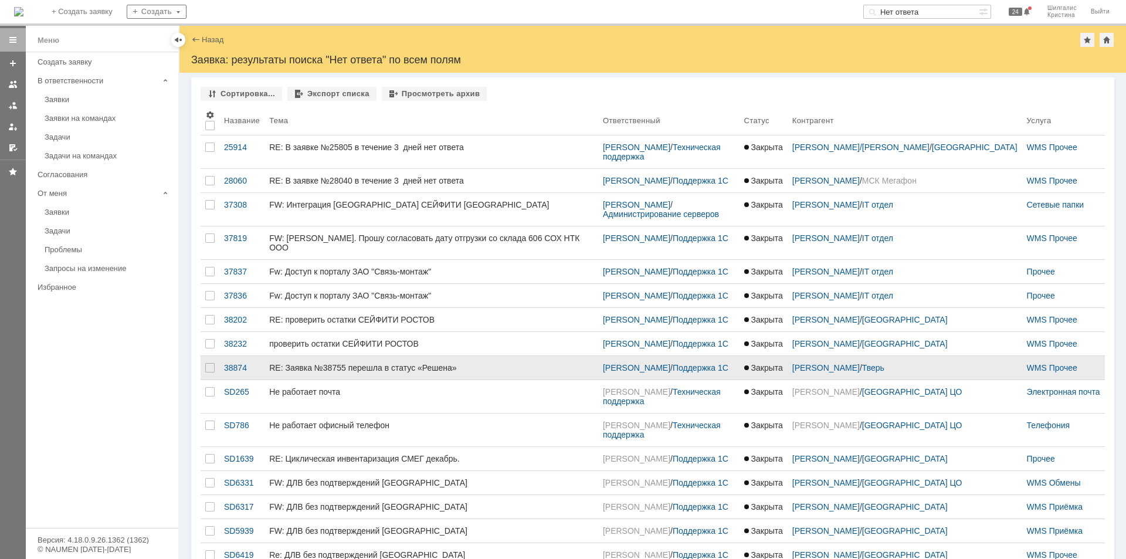
click at [474, 373] on div "RE: Заявка №38755 перешла в статус «Решена»" at bounding box center [431, 367] width 324 height 9
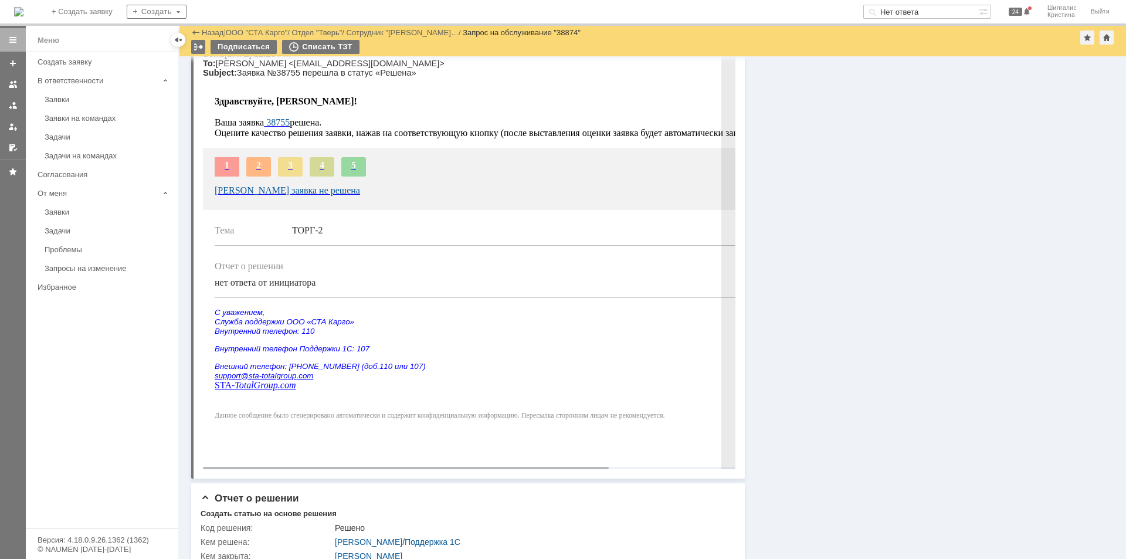
scroll to position [469, 0]
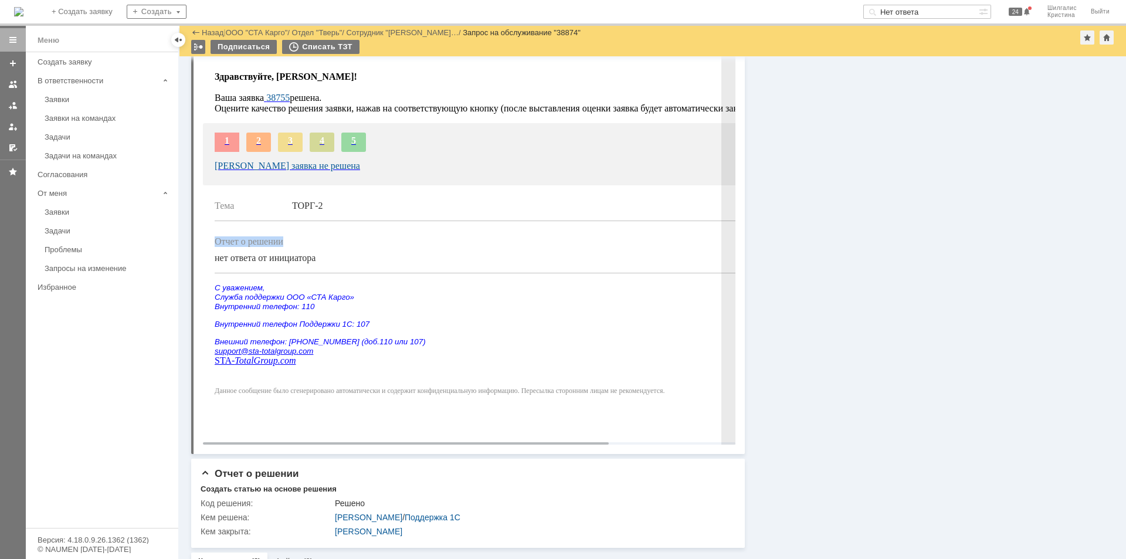
drag, startPoint x: 320, startPoint y: 287, endPoint x: 215, endPoint y: 287, distance: 105.0
click at [215, 273] on td "Отчет о решении нет ответа от инициатора" at bounding box center [489, 247] width 548 height 52
copy tbody "Отчет о решении"
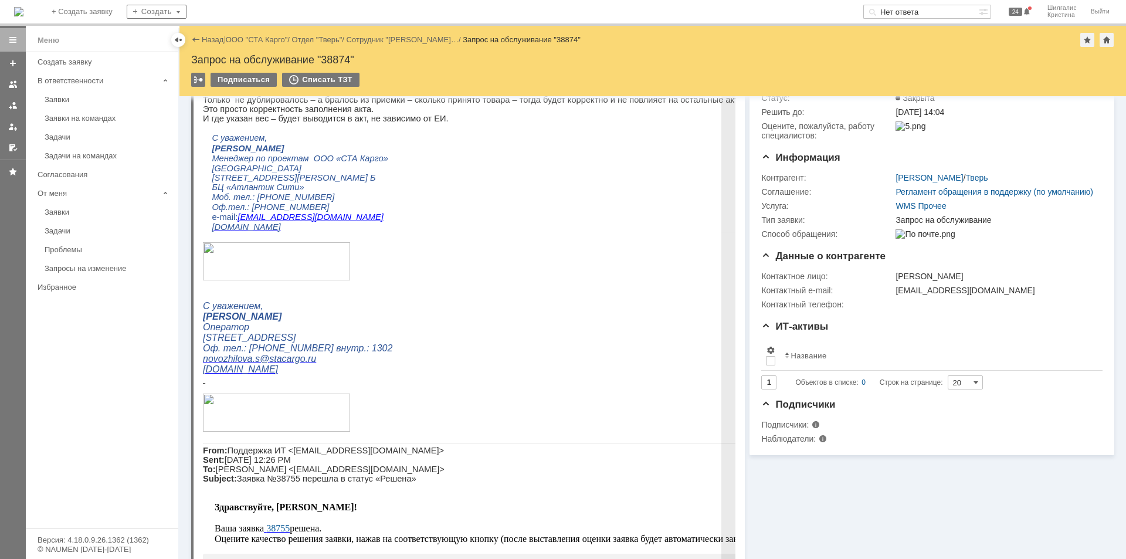
scroll to position [0, 0]
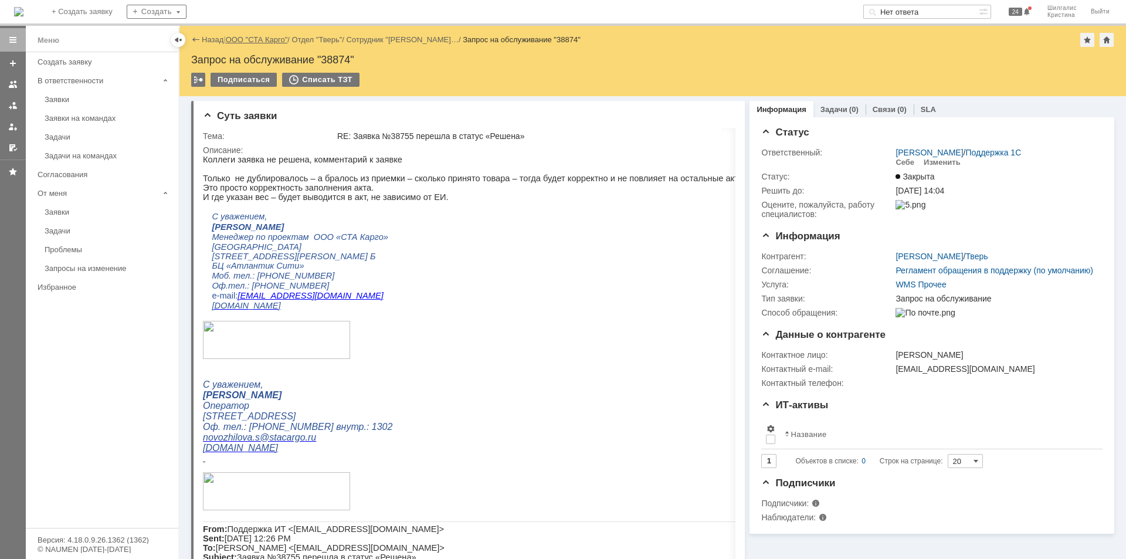
click at [259, 40] on link "ООО "СТА Карго"" at bounding box center [257, 39] width 62 height 9
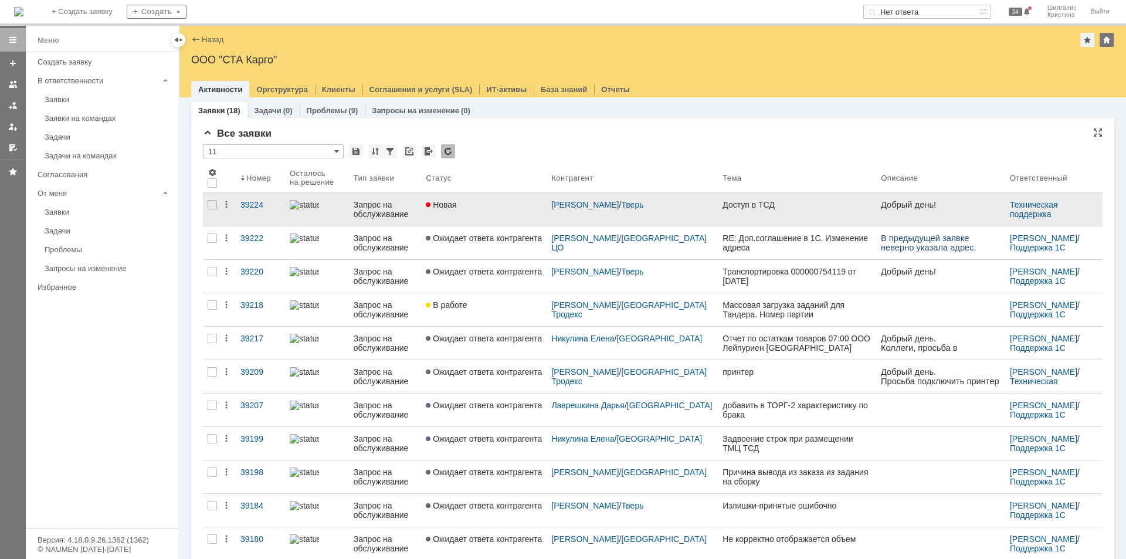
click at [522, 201] on div "Новая" at bounding box center [484, 204] width 116 height 9
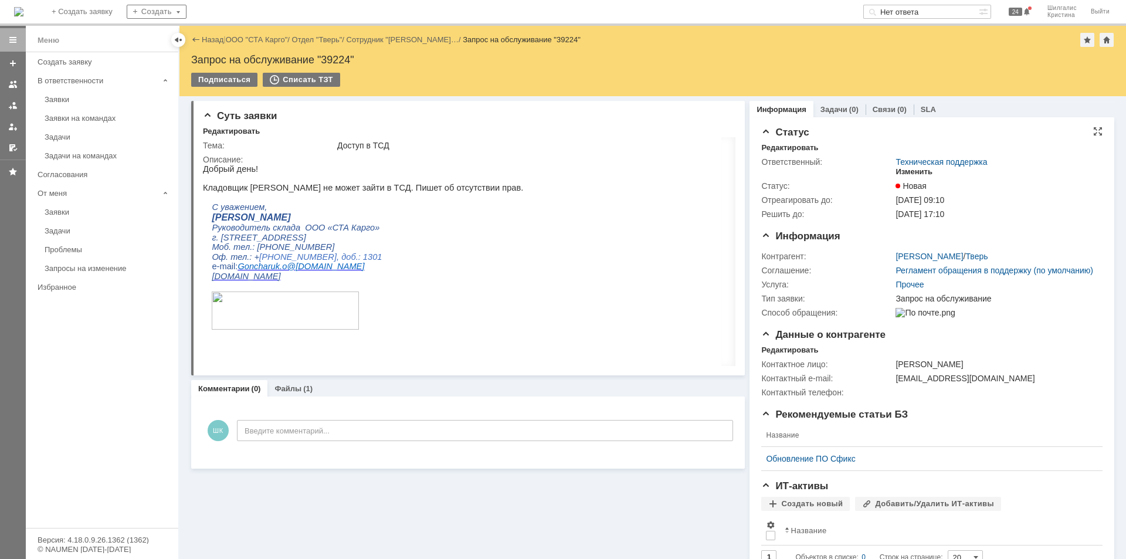
click at [910, 168] on div "Изменить" at bounding box center [914, 171] width 37 height 9
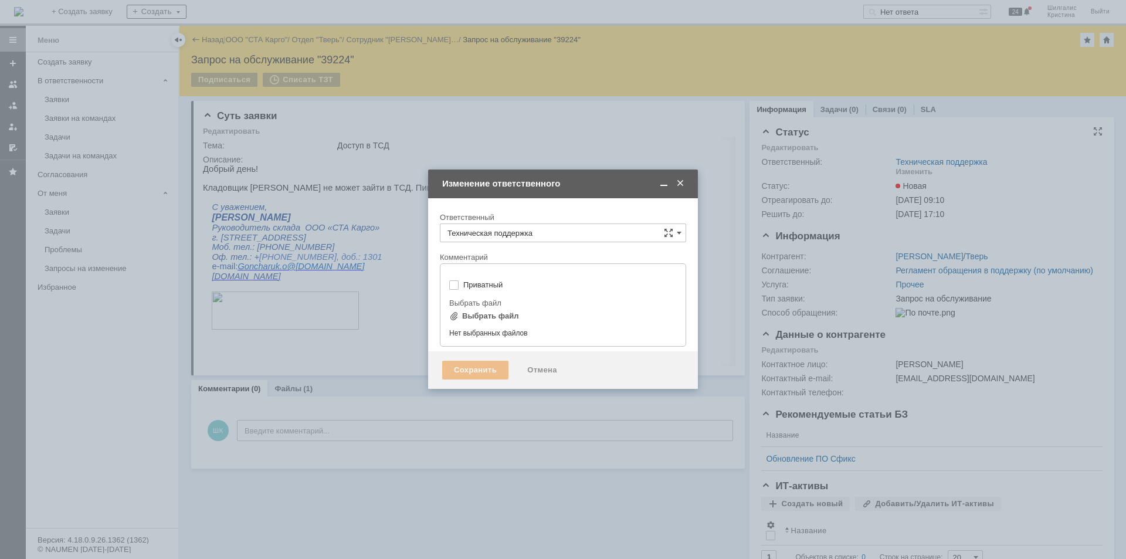
type input "[не указано]"
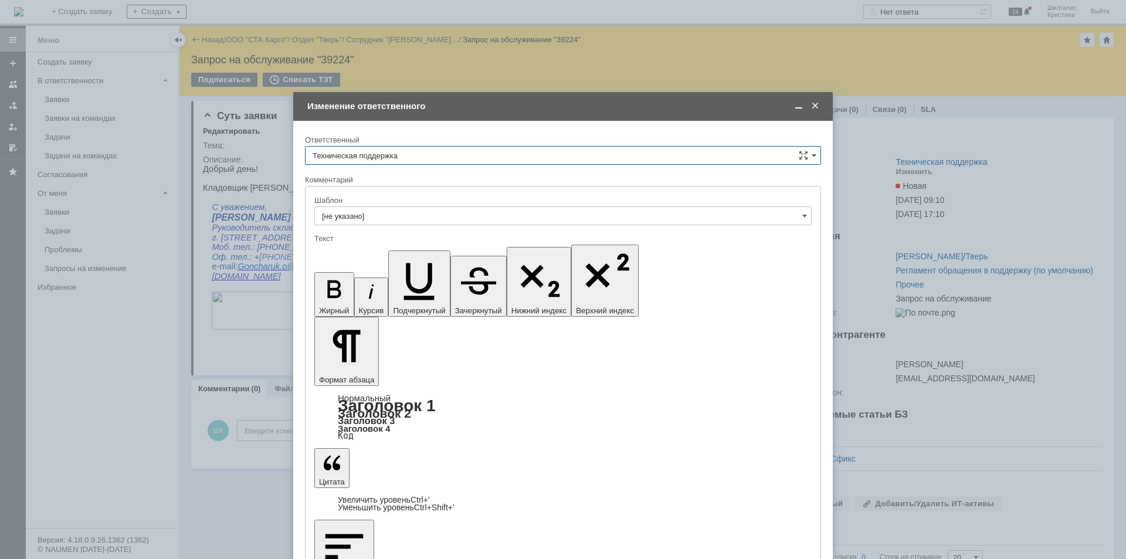
click at [443, 154] on input "Техническая поддержка" at bounding box center [563, 155] width 516 height 19
click at [391, 224] on div "[PERSON_NAME]" at bounding box center [563, 215] width 515 height 19
type input "[PERSON_NAME]"
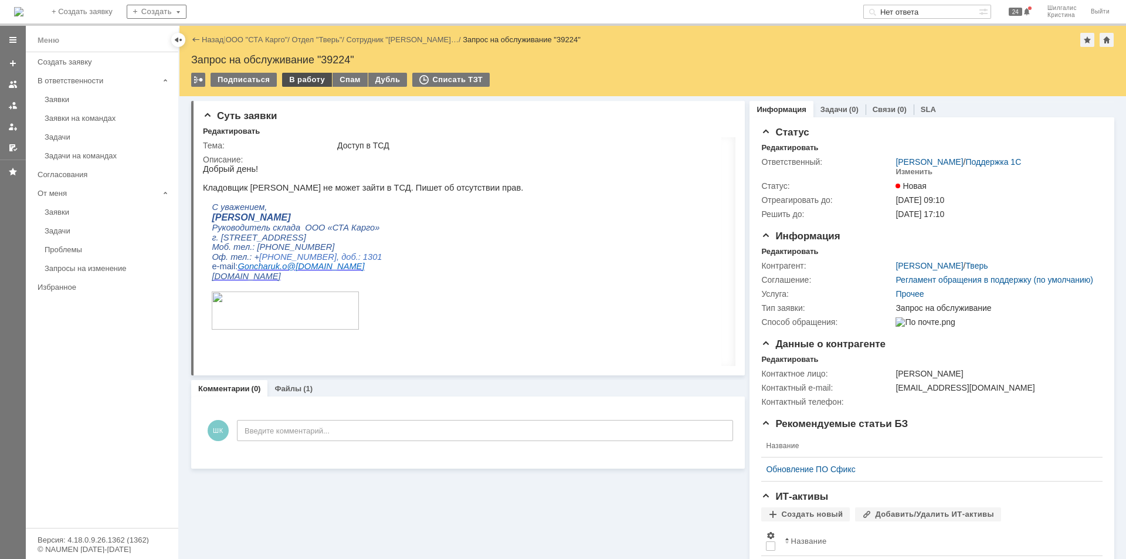
click at [294, 80] on div "В работу" at bounding box center [307, 80] width 50 height 14
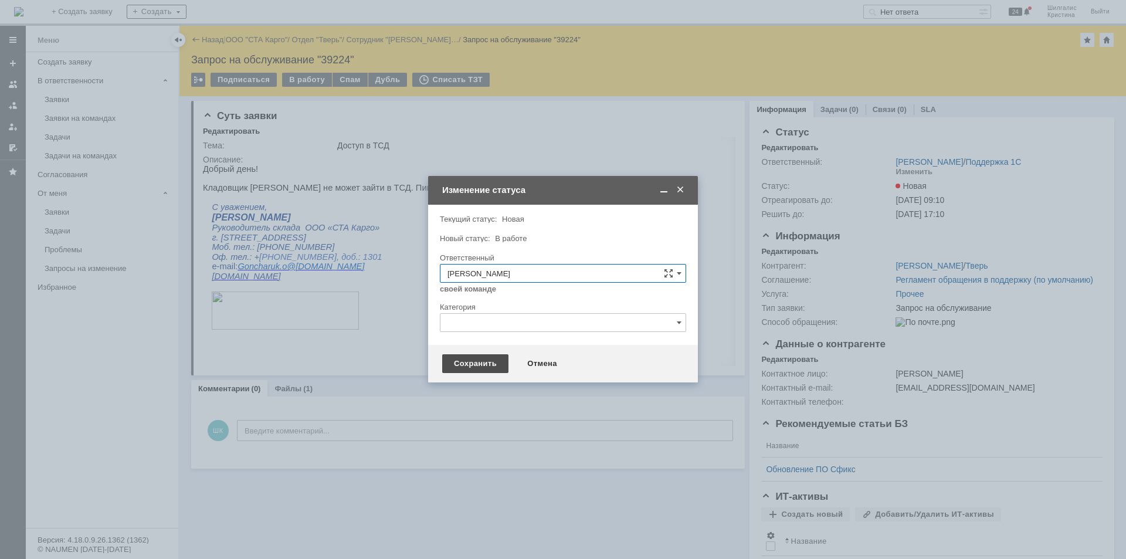
click at [474, 366] on div "Сохранить" at bounding box center [475, 363] width 66 height 19
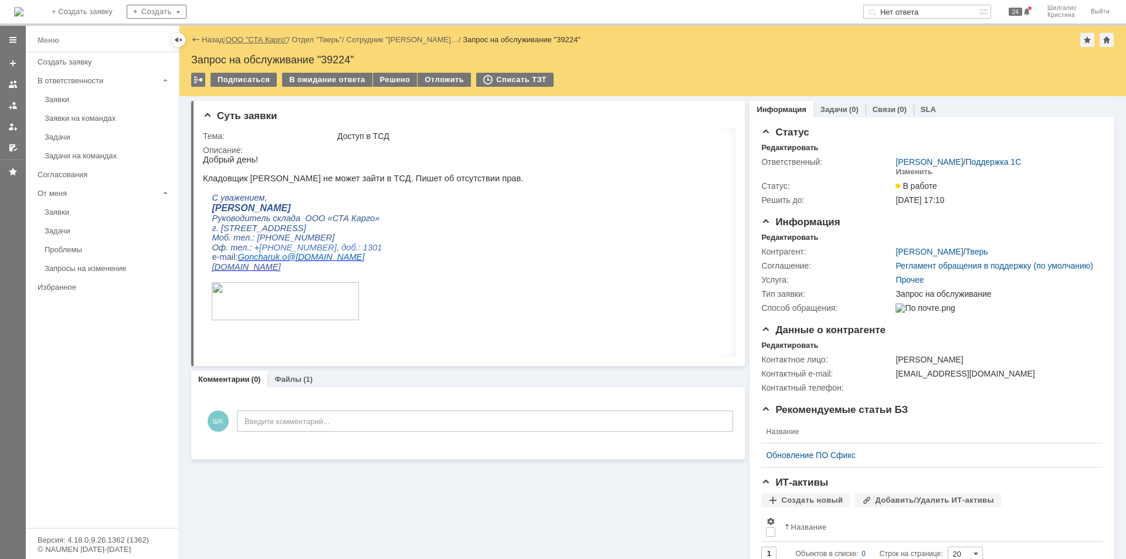
click at [260, 38] on link "ООО "СТА Карго"" at bounding box center [257, 39] width 62 height 9
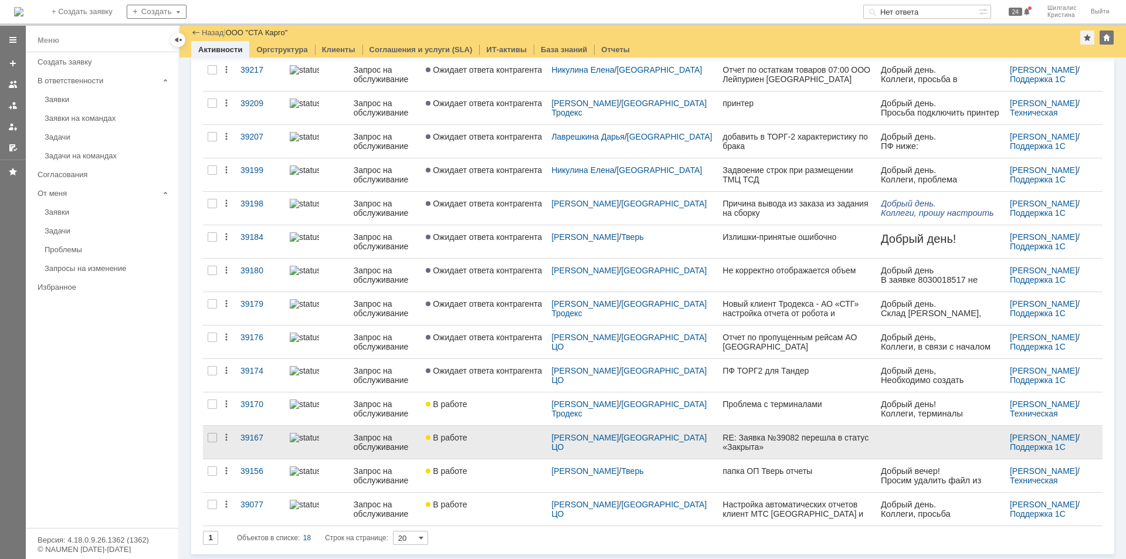
click at [490, 438] on div "В работе" at bounding box center [484, 437] width 116 height 9
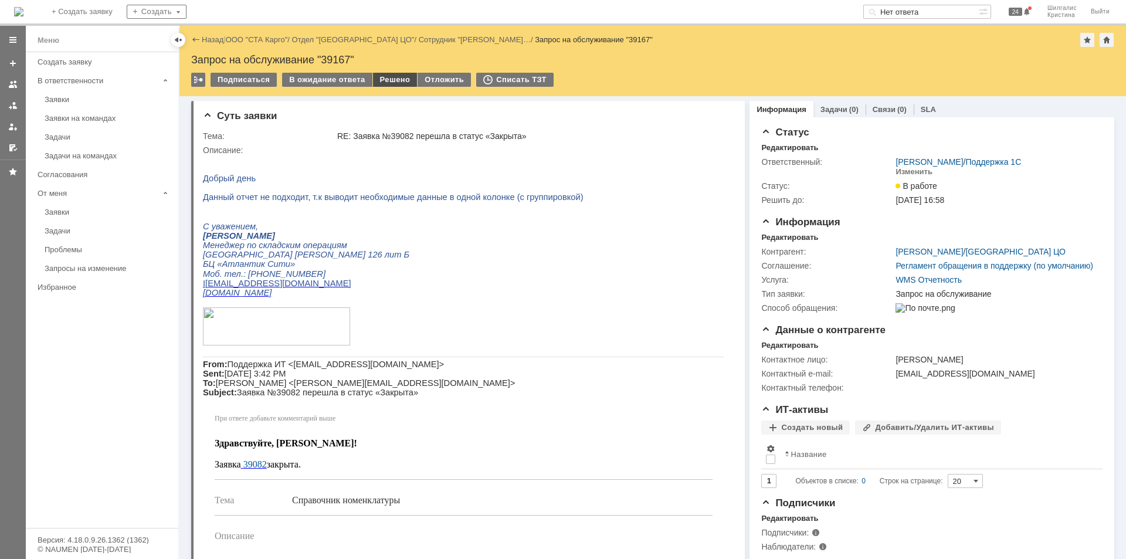
click at [395, 79] on div "Решено" at bounding box center [395, 80] width 45 height 14
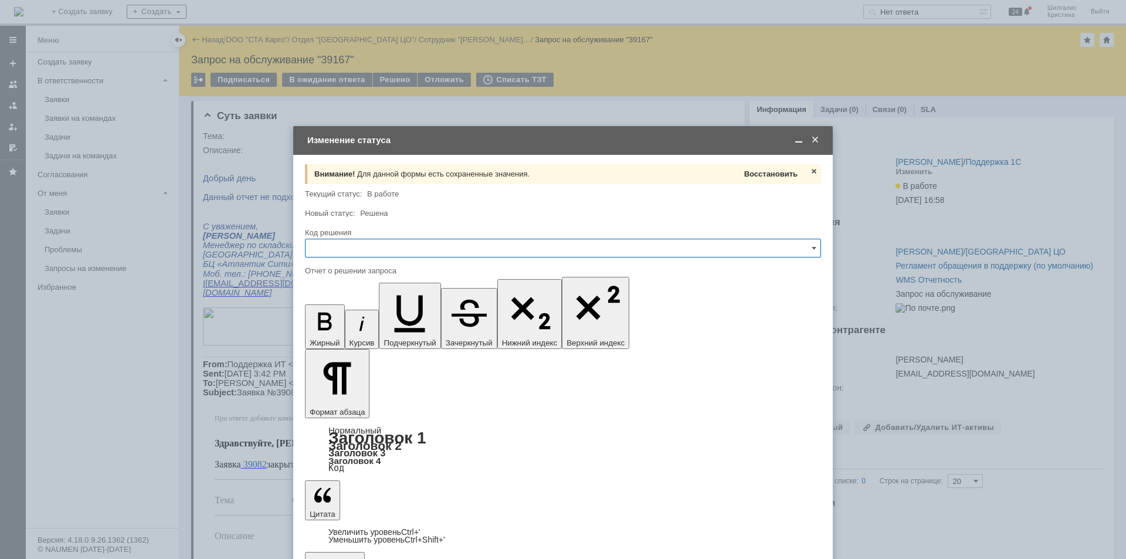
click at [780, 171] on span "Восстановить" at bounding box center [770, 174] width 53 height 9
type input "Решено"
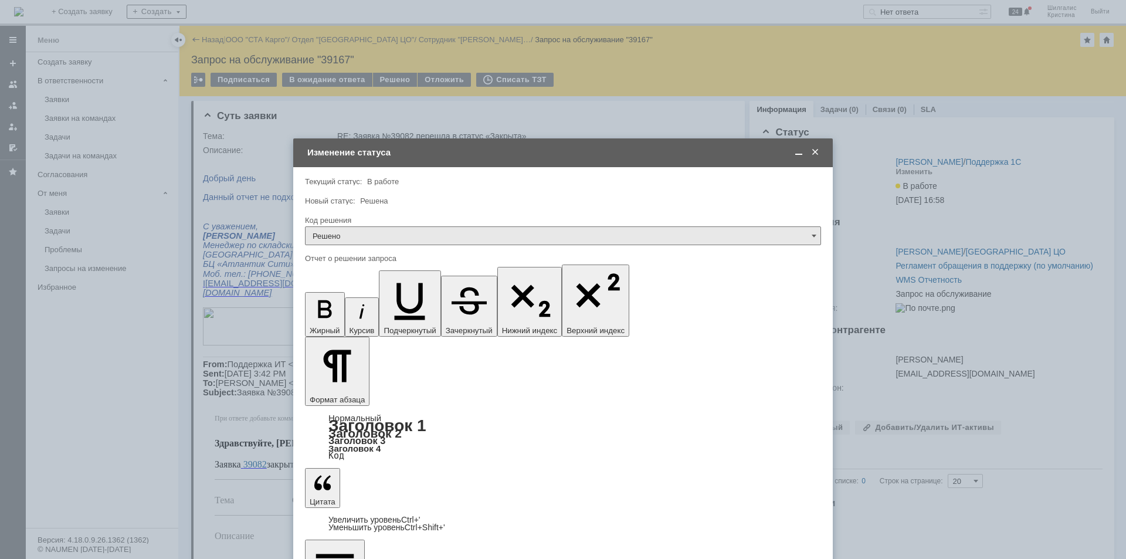
drag, startPoint x: 422, startPoint y: 3407, endPoint x: 214, endPoint y: 3376, distance: 211.1
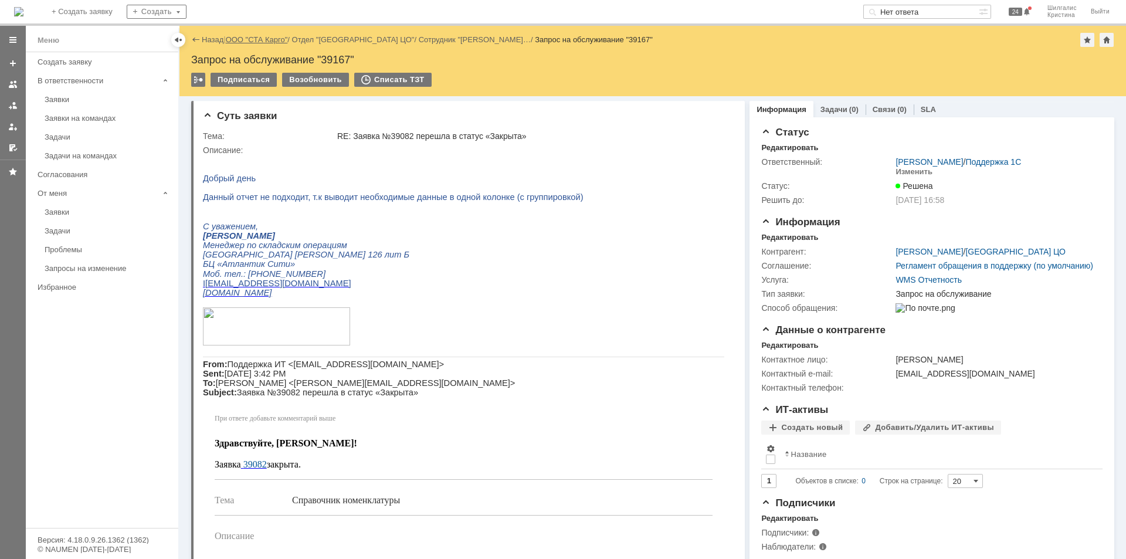
click at [256, 40] on link "ООО "СТА Карго"" at bounding box center [257, 39] width 62 height 9
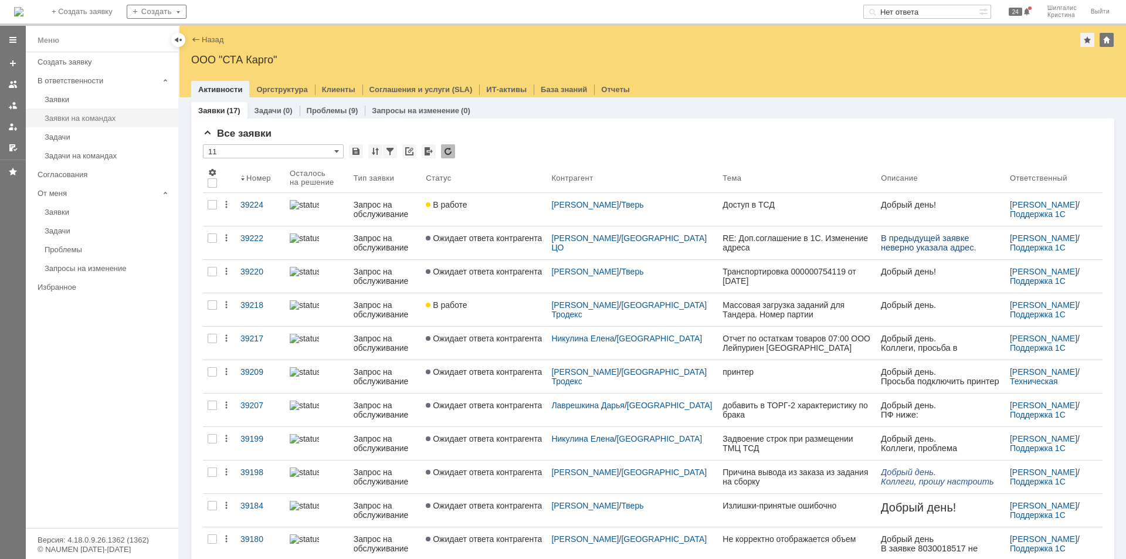
click at [73, 117] on div "Заявки на командах" at bounding box center [108, 118] width 127 height 9
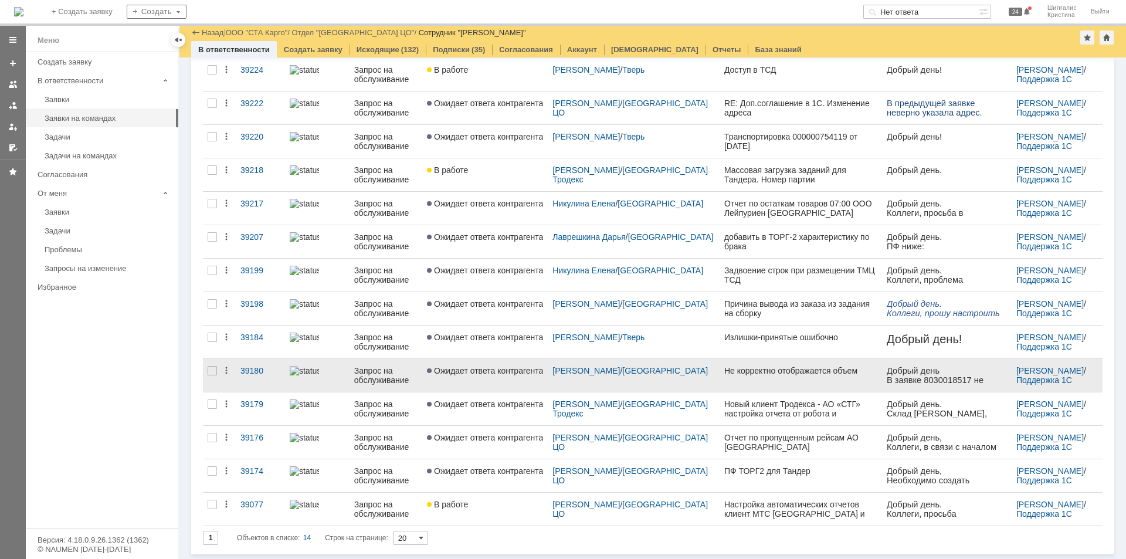
click at [486, 361] on link "Ожидает ответа контрагента" at bounding box center [485, 375] width 126 height 33
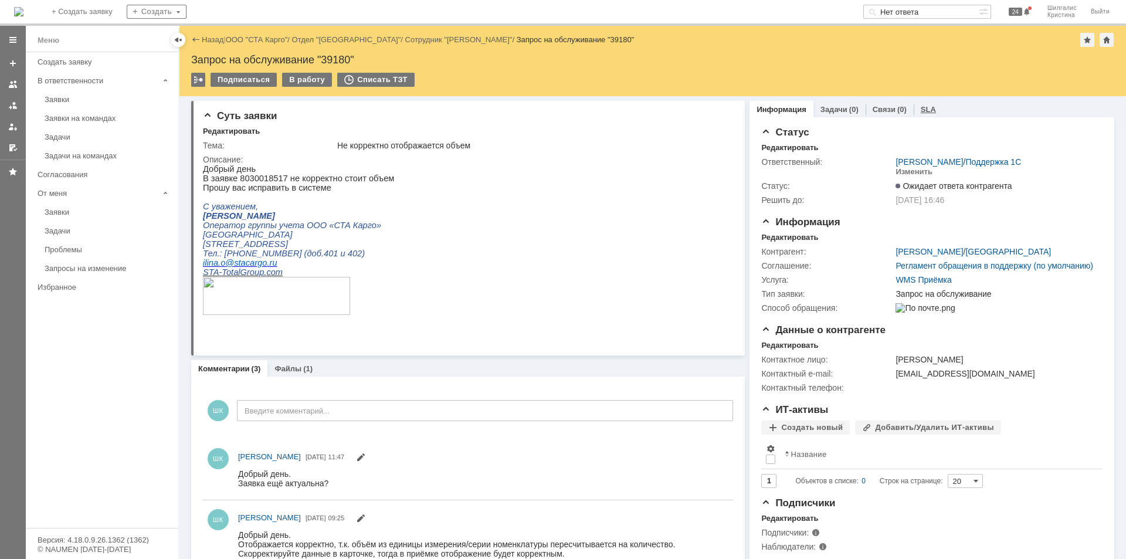
click at [921, 110] on link "SLA" at bounding box center [928, 109] width 15 height 9
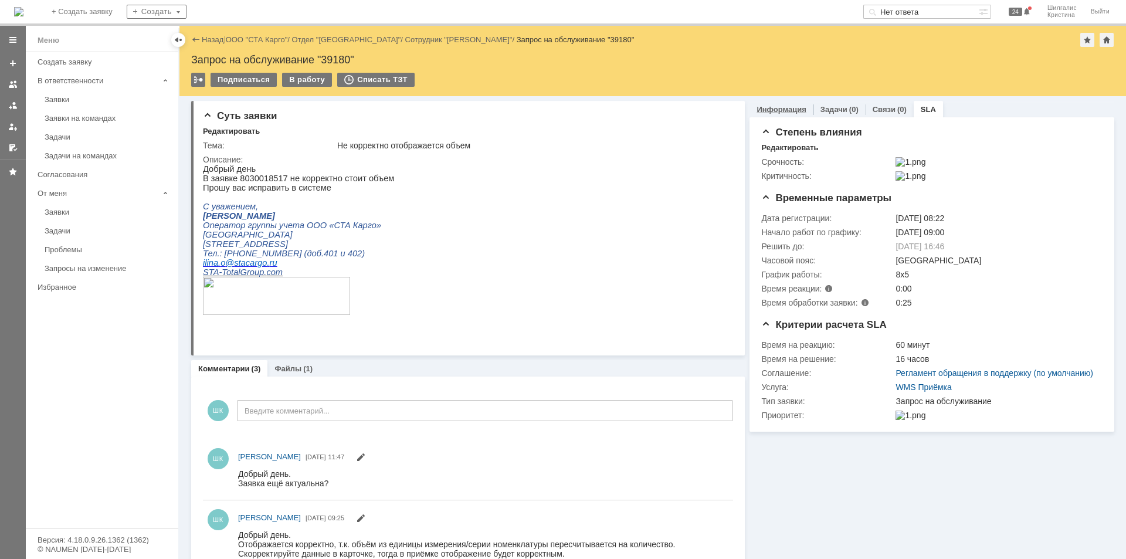
click at [764, 111] on link "Информация" at bounding box center [781, 109] width 49 height 9
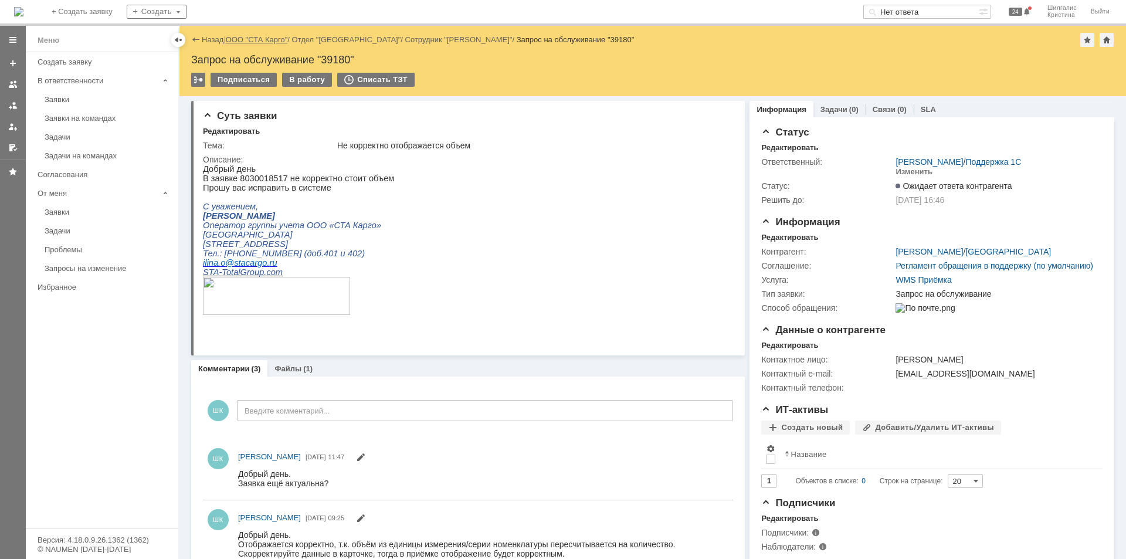
click at [269, 40] on link "ООО "СТА Карго"" at bounding box center [257, 39] width 62 height 9
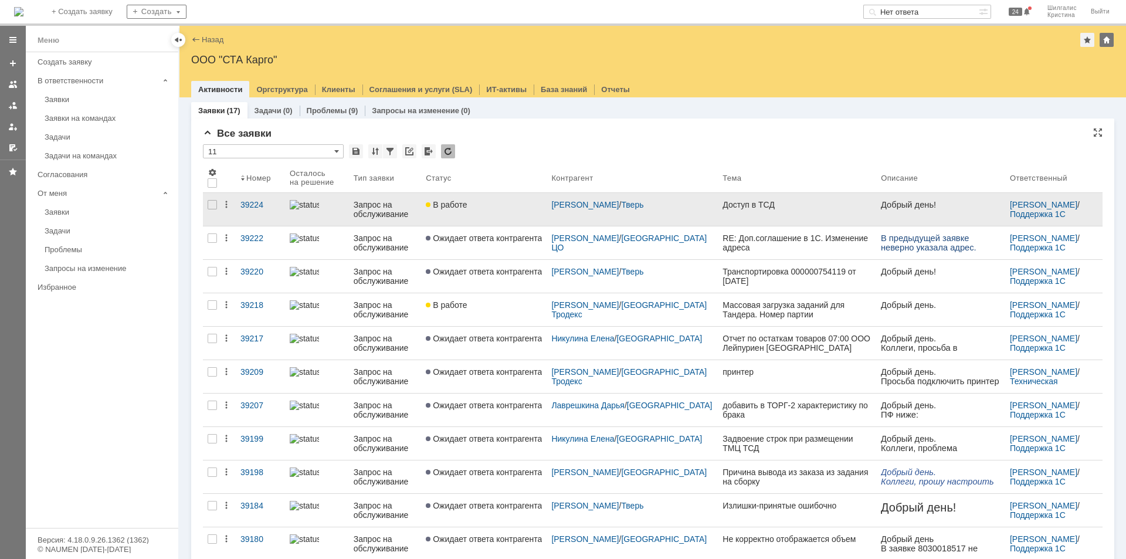
click at [517, 205] on div "В работе" at bounding box center [484, 204] width 116 height 9
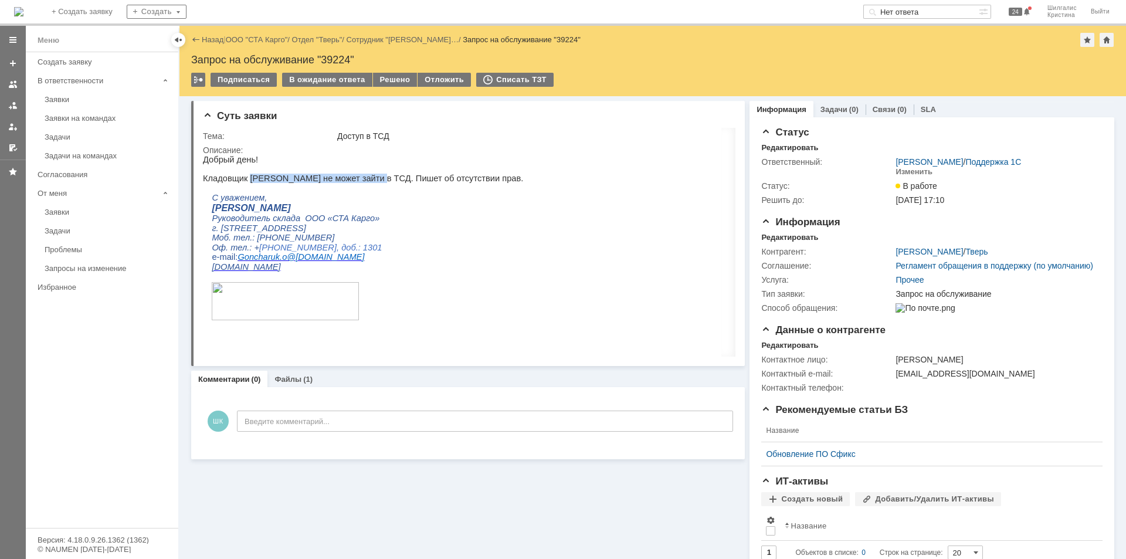
drag, startPoint x: 367, startPoint y: 183, endPoint x: 248, endPoint y: 178, distance: 119.2
click at [248, 178] on p "Кладовщик Овчинников Геннадий Сергеевич не может зайти в ТСД. Пишет об отсутств…" at bounding box center [554, 178] width 702 height 9
copy p "Овчинников Геннадий Сергеевич"
click at [343, 79] on div "В ожидание ответа" at bounding box center [327, 80] width 90 height 14
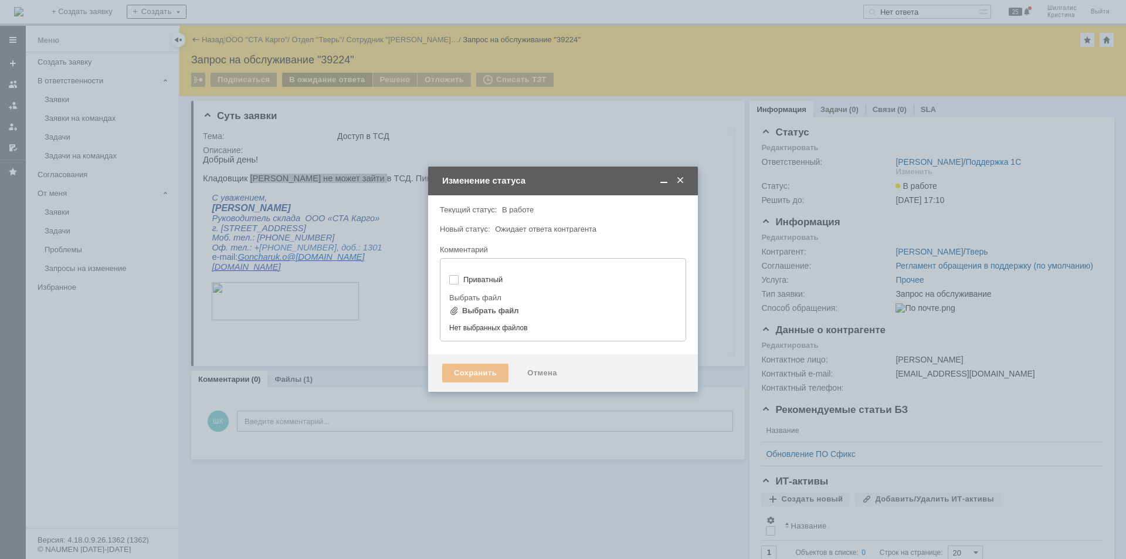
type input "[не указано]"
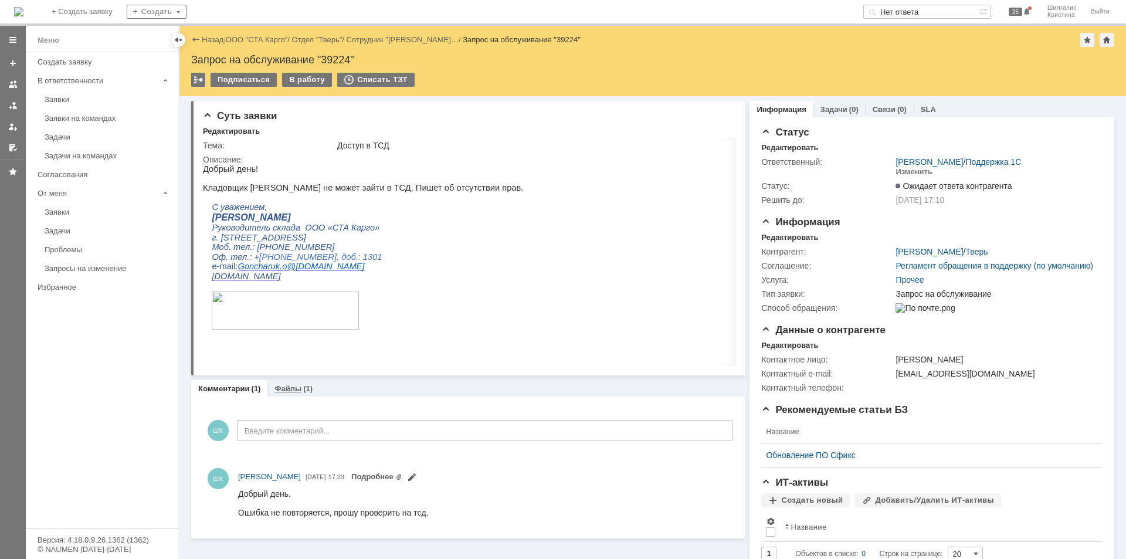
click at [299, 394] on div "Файлы (1)" at bounding box center [294, 388] width 52 height 17
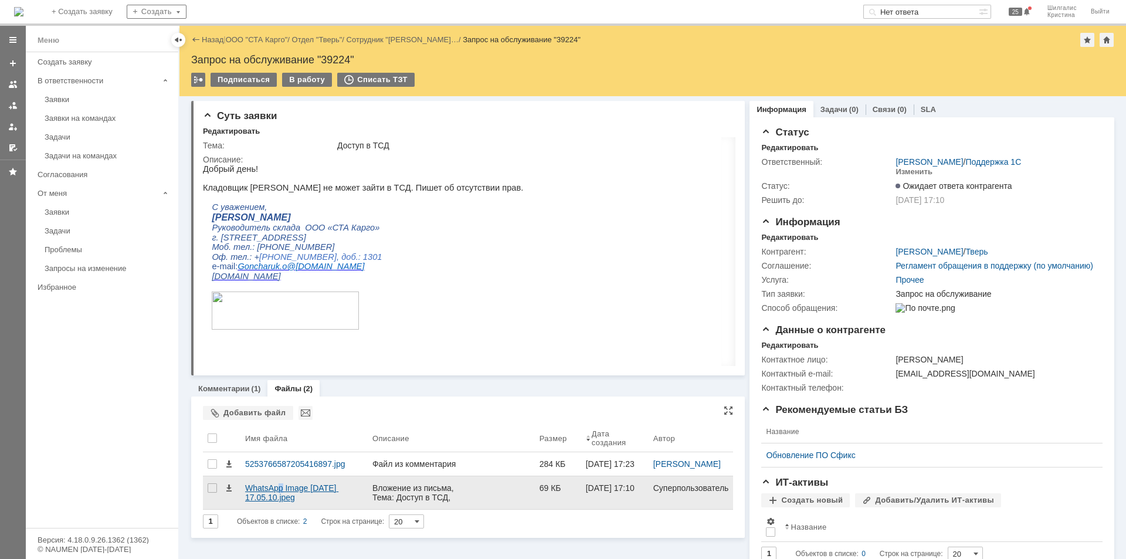
click at [281, 502] on div "WhatsApp Image 2025-08-13 at 17.05.10.jpeg" at bounding box center [304, 492] width 118 height 19
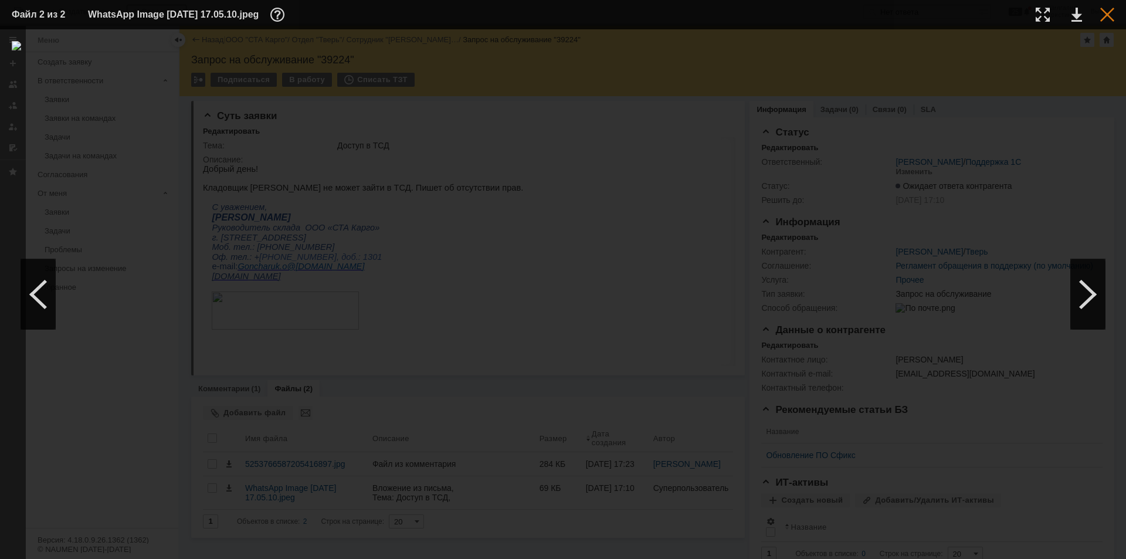
click at [1109, 13] on div at bounding box center [1108, 15] width 14 height 14
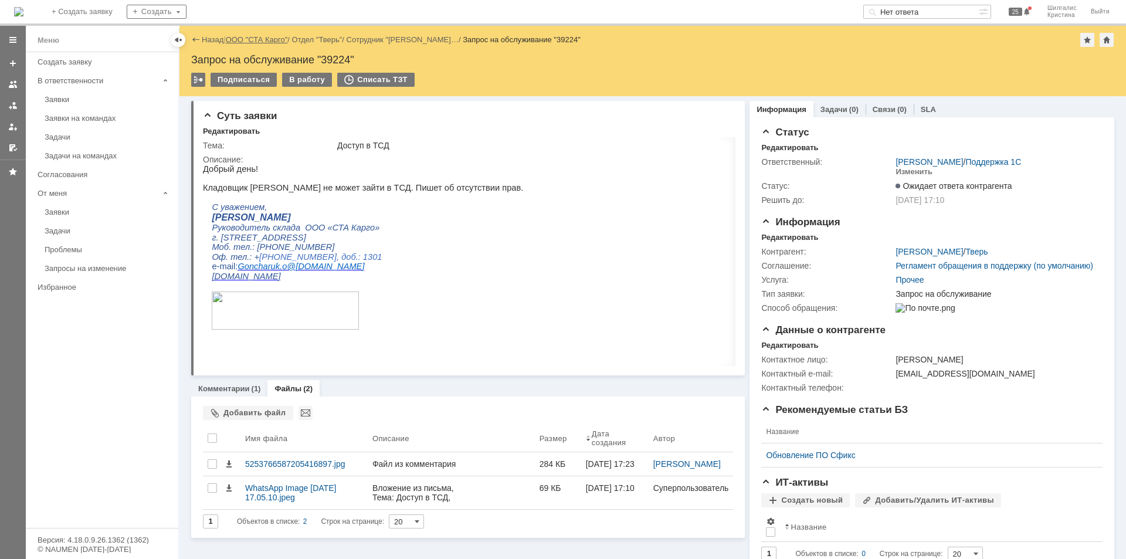
click at [264, 39] on link "ООО "СТА Карго"" at bounding box center [257, 39] width 62 height 9
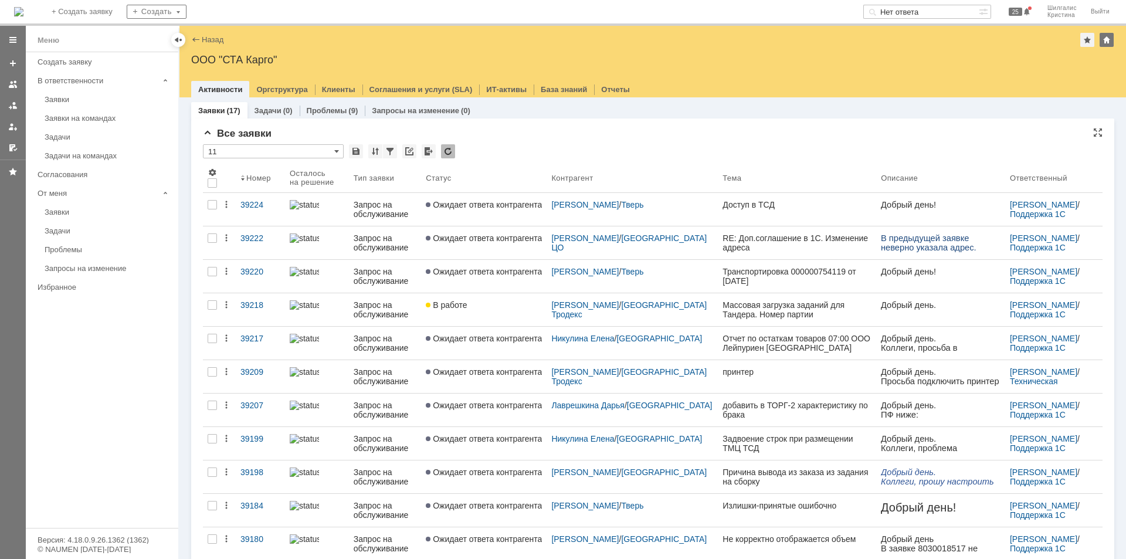
click at [549, 134] on div "Все заявки" at bounding box center [653, 134] width 900 height 12
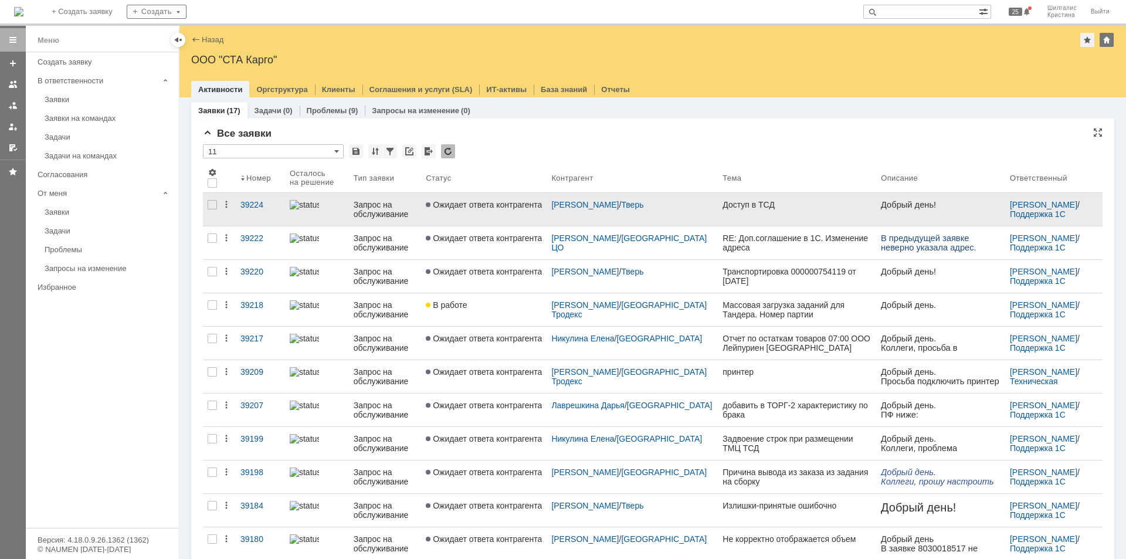
click at [498, 202] on span "Ожидает ответа контрагента" at bounding box center [484, 204] width 116 height 9
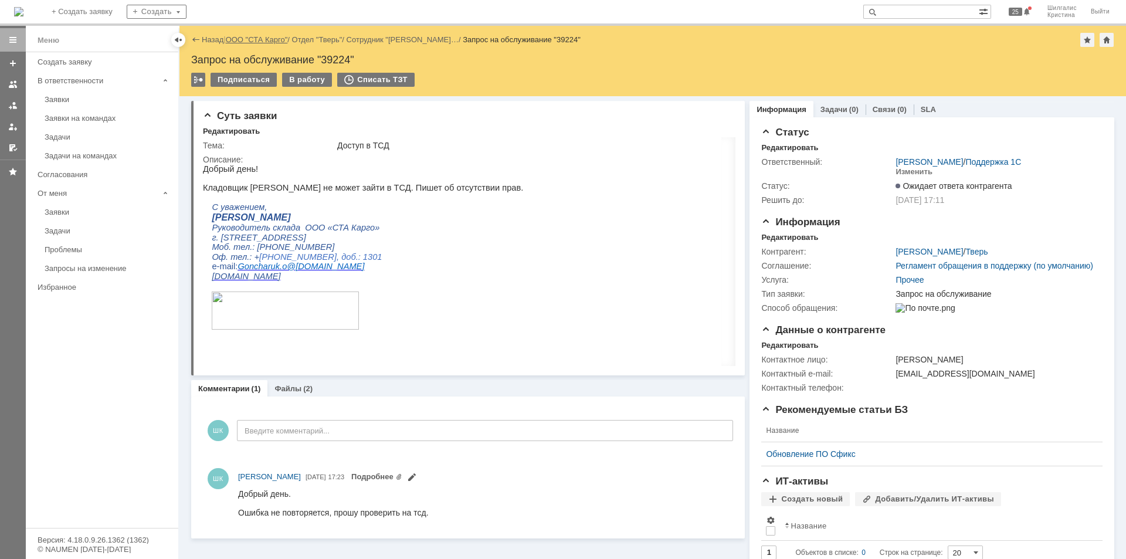
click at [252, 36] on link "ООО "СТА Карго"" at bounding box center [257, 39] width 62 height 9
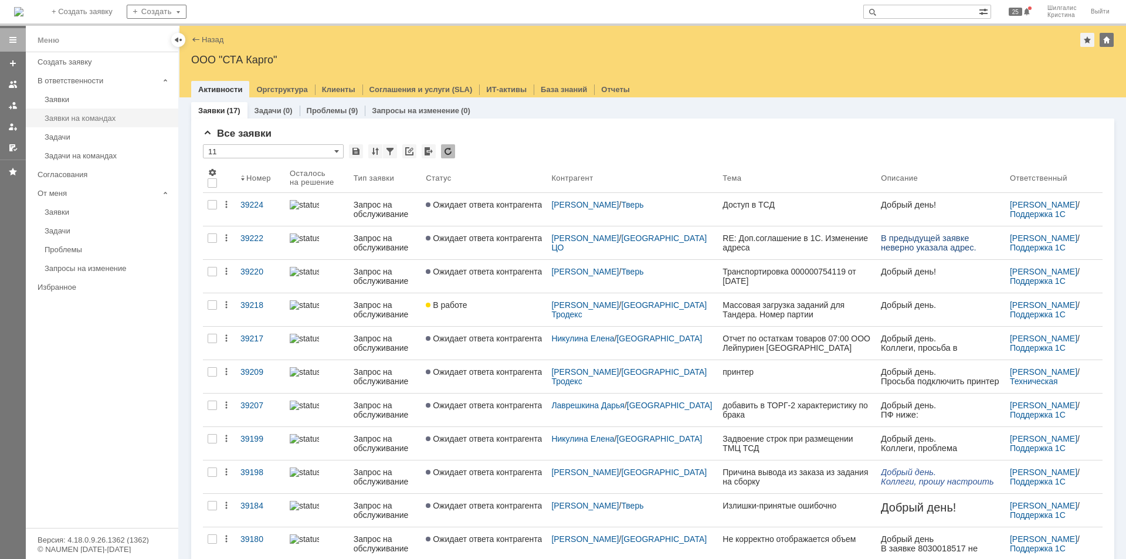
click at [112, 126] on link "Заявки на командах" at bounding box center [108, 118] width 136 height 18
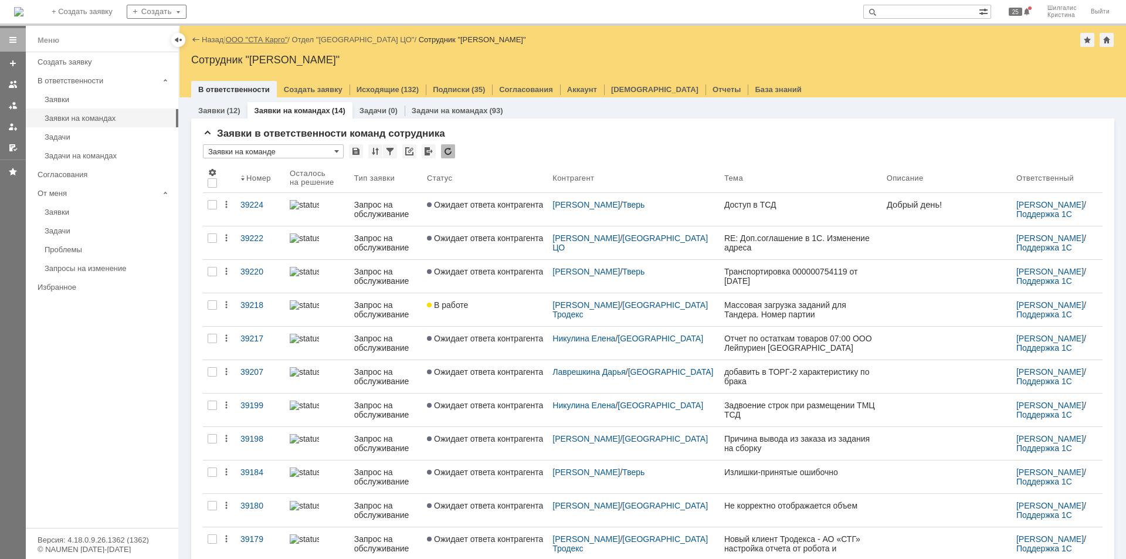
click at [265, 40] on link "ООО "СТА Карго"" at bounding box center [257, 39] width 62 height 9
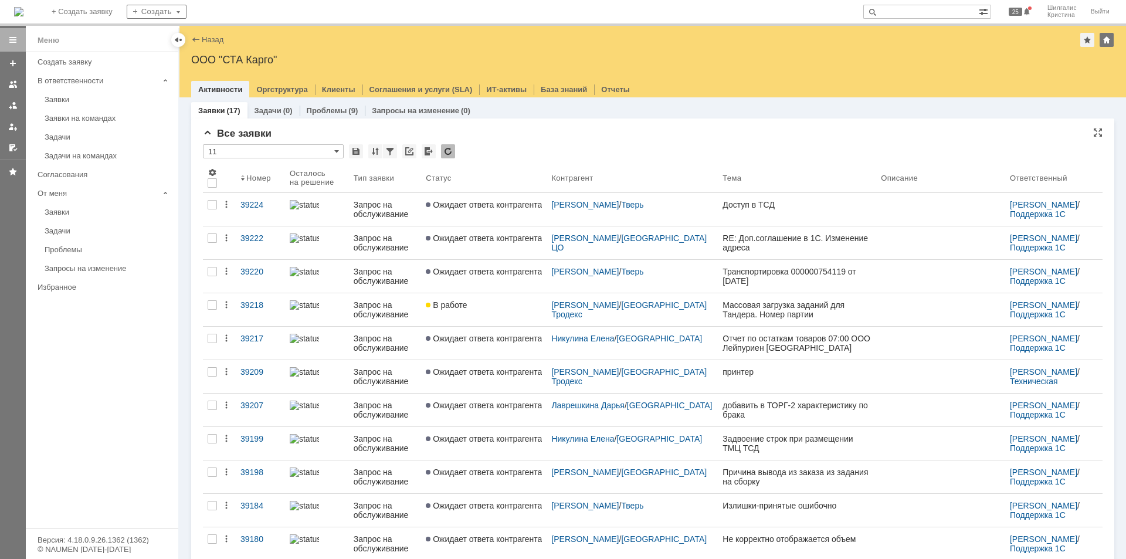
click at [546, 137] on div "Все заявки" at bounding box center [653, 134] width 900 height 12
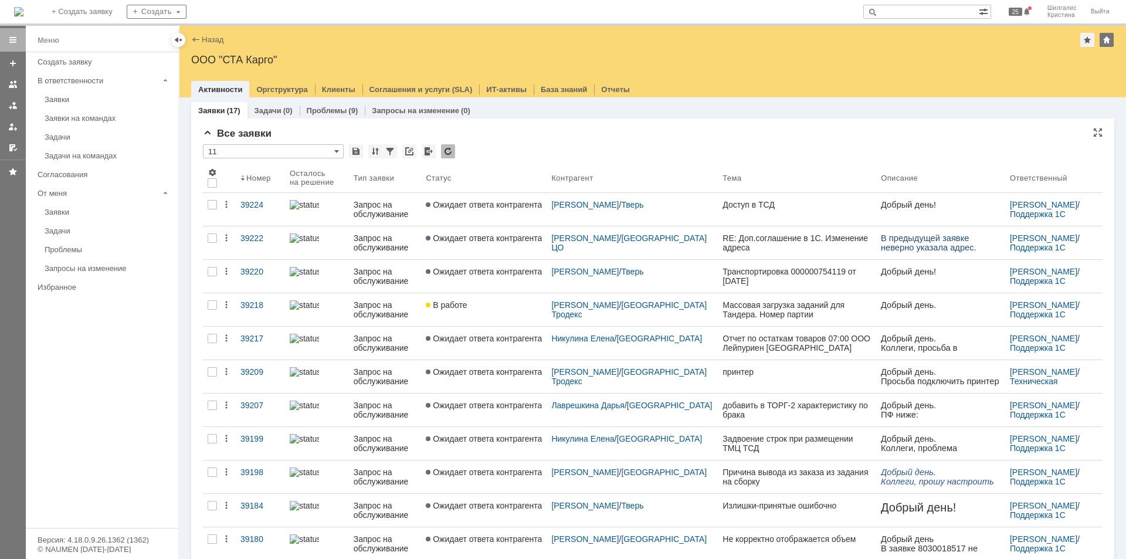
drag, startPoint x: 547, startPoint y: 138, endPoint x: 520, endPoint y: 142, distance: 26.7
click at [520, 142] on div "Все заявки * 11 Результаты поиска: 1 Объектов в списке: 17 Строк на странице: 2…" at bounding box center [653, 459] width 900 height 662
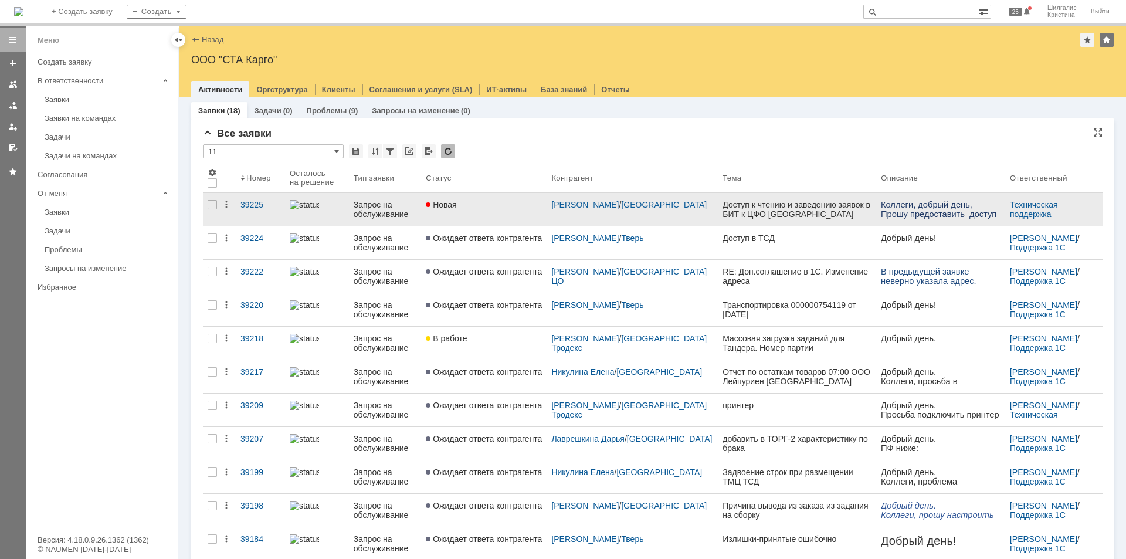
click at [473, 214] on link "Новая" at bounding box center [484, 209] width 126 height 33
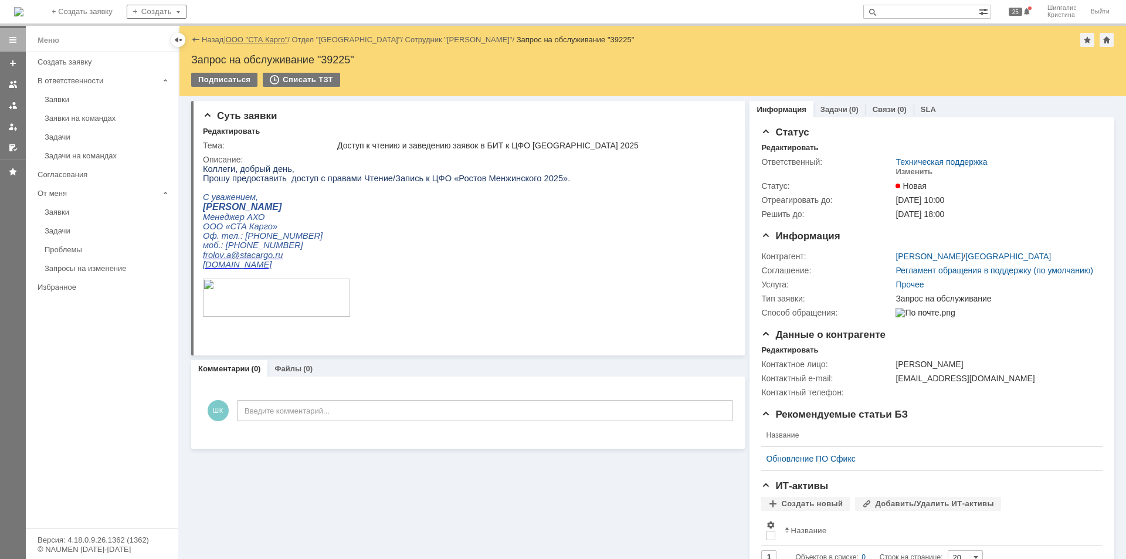
click at [260, 42] on link "ООО "СТА Карго"" at bounding box center [257, 39] width 62 height 9
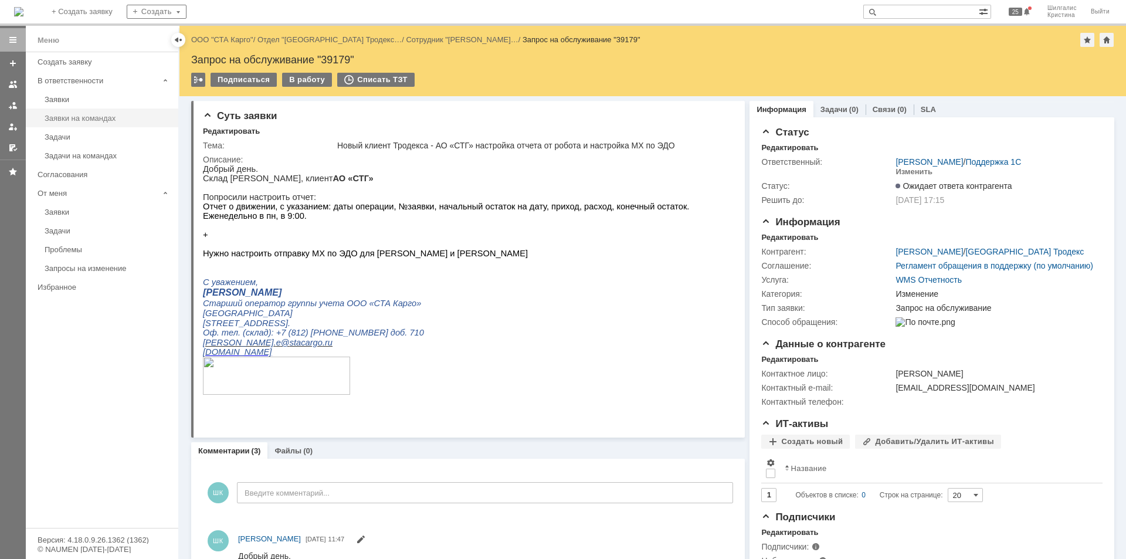
click at [123, 111] on link "Заявки на командах" at bounding box center [108, 118] width 136 height 18
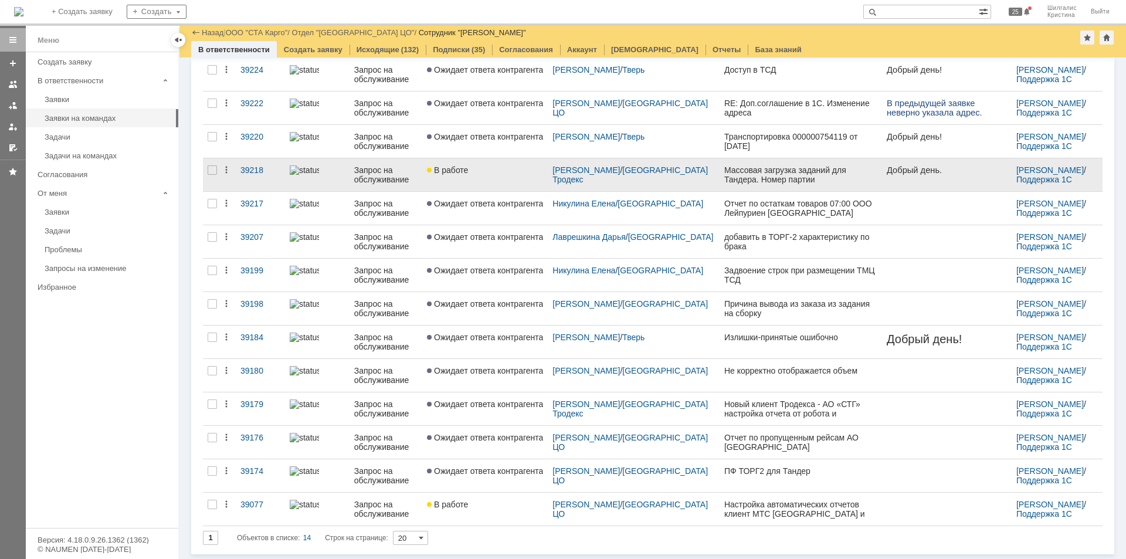
scroll to position [95, 0]
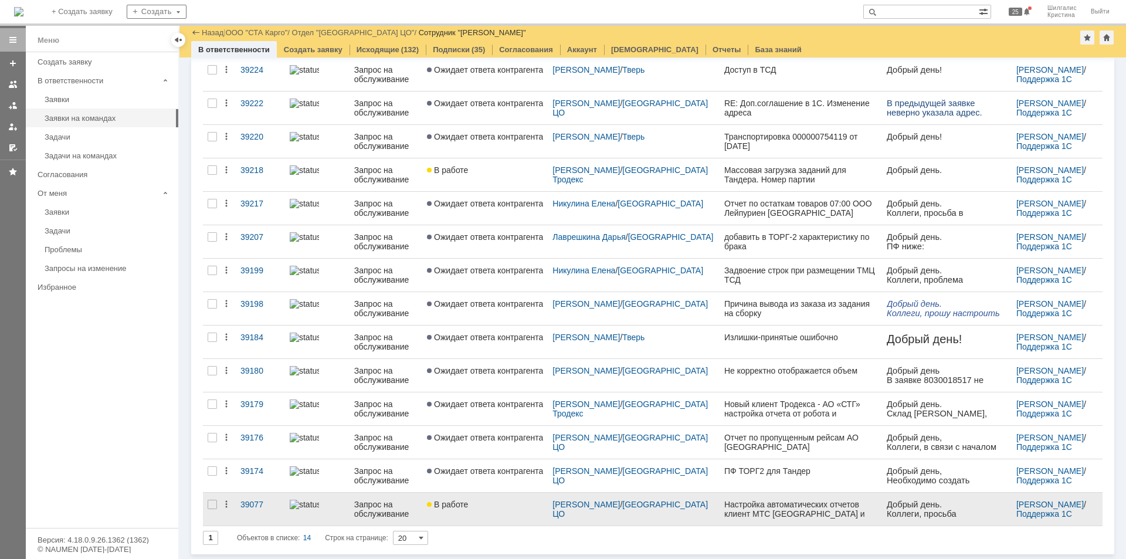
click at [490, 505] on div "В работе" at bounding box center [485, 504] width 116 height 9
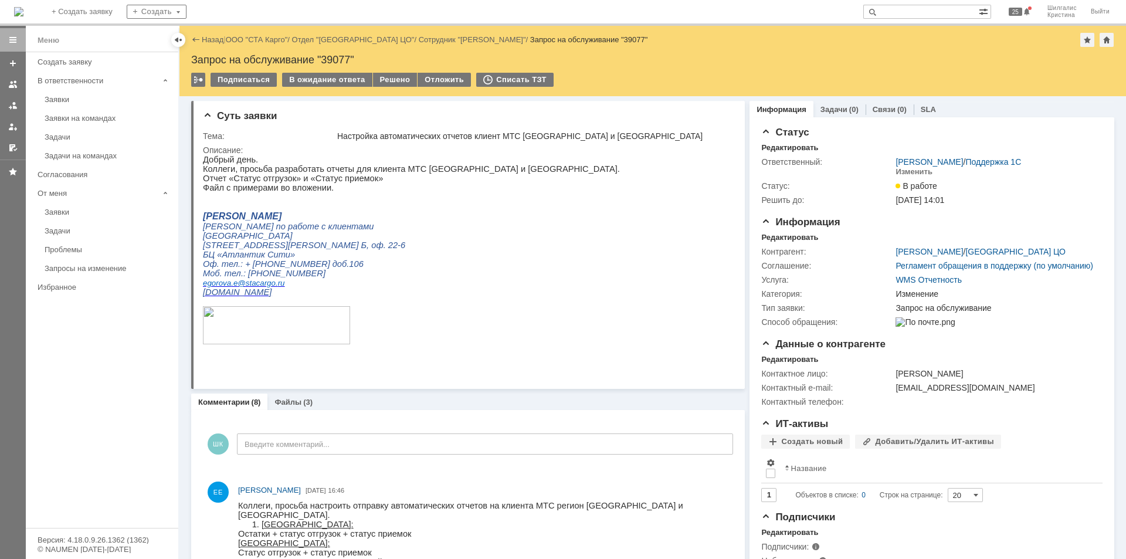
scroll to position [235, 0]
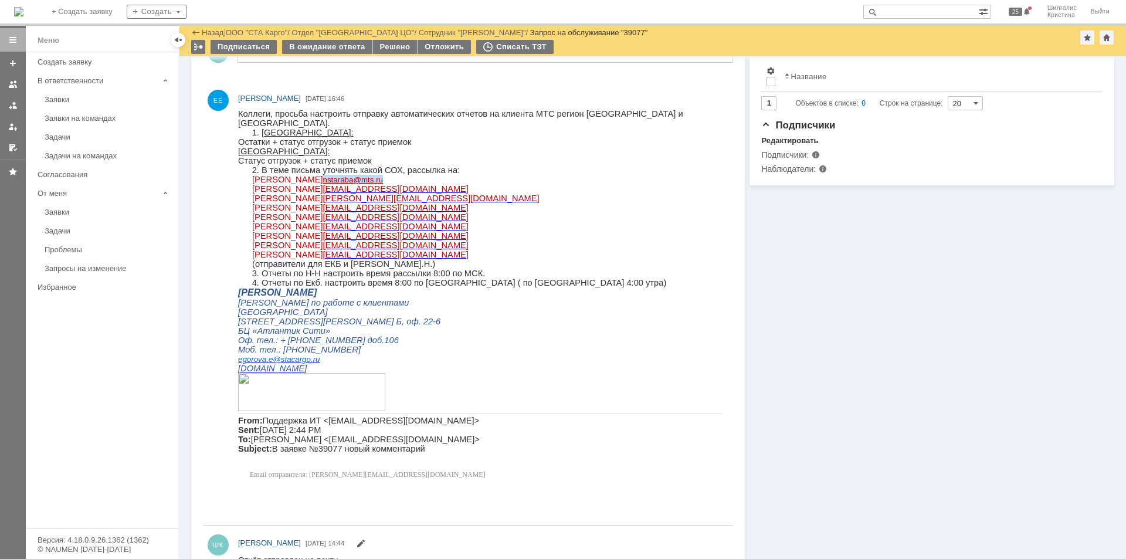
drag, startPoint x: 383, startPoint y: 177, endPoint x: 317, endPoint y: 175, distance: 65.7
click at [317, 175] on p "[PERSON_NAME] @ mts . ru" at bounding box center [487, 179] width 470 height 9
copy link "nstaraba @ mts . ru"
drag, startPoint x: 387, startPoint y: 189, endPoint x: 322, endPoint y: 186, distance: 64.6
click at [321, 186] on p "[PERSON_NAME] [PERSON_NAME][EMAIL_ADDRESS][DOMAIN_NAME]" at bounding box center [487, 188] width 470 height 9
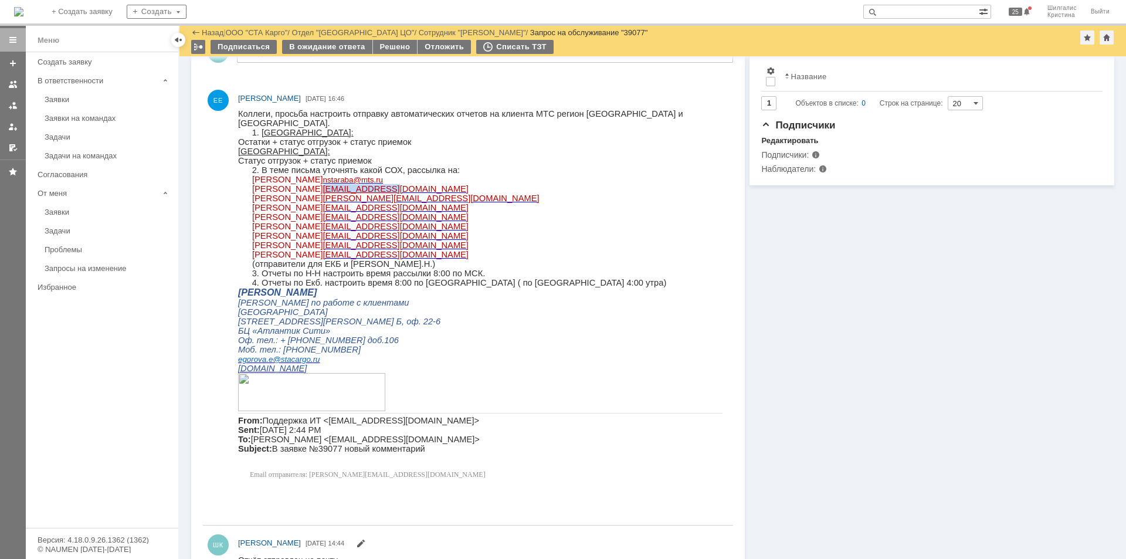
copy span "[EMAIL_ADDRESS][DOMAIN_NAME]"
drag, startPoint x: 425, startPoint y: 197, endPoint x: 330, endPoint y: 199, distance: 94.5
click at [326, 198] on p "[PERSON_NAME] [PERSON_NAME][EMAIL_ADDRESS][DOMAIN_NAME]" at bounding box center [487, 198] width 470 height 9
copy span "[EMAIL_ADDRESS][DOMAIN_NAME]"
click at [448, 195] on p "[PERSON_NAME] [PERSON_NAME][EMAIL_ADDRESS][DOMAIN_NAME]" at bounding box center [487, 198] width 470 height 9
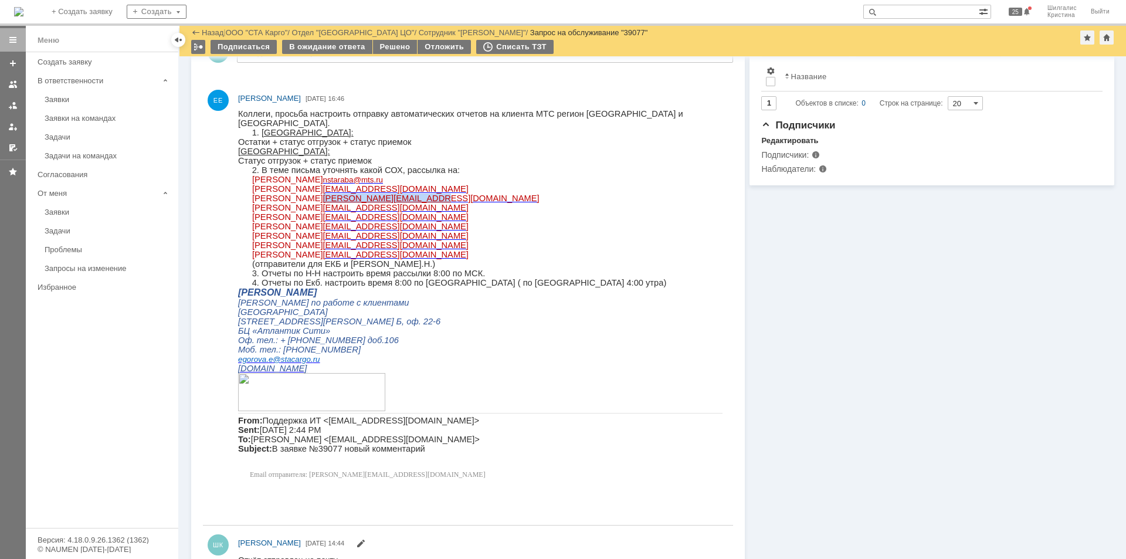
drag, startPoint x: 431, startPoint y: 202, endPoint x: 324, endPoint y: 196, distance: 107.0
click at [324, 196] on p "[PERSON_NAME] [PERSON_NAME][EMAIL_ADDRESS][DOMAIN_NAME]" at bounding box center [487, 198] width 470 height 9
copy span "[PERSON_NAME][EMAIL_ADDRESS][DOMAIN_NAME]"
drag, startPoint x: 398, startPoint y: 211, endPoint x: 332, endPoint y: 208, distance: 65.8
click at [332, 208] on p "[PERSON_NAME] [EMAIL_ADDRESS][DOMAIN_NAME]" at bounding box center [487, 207] width 470 height 9
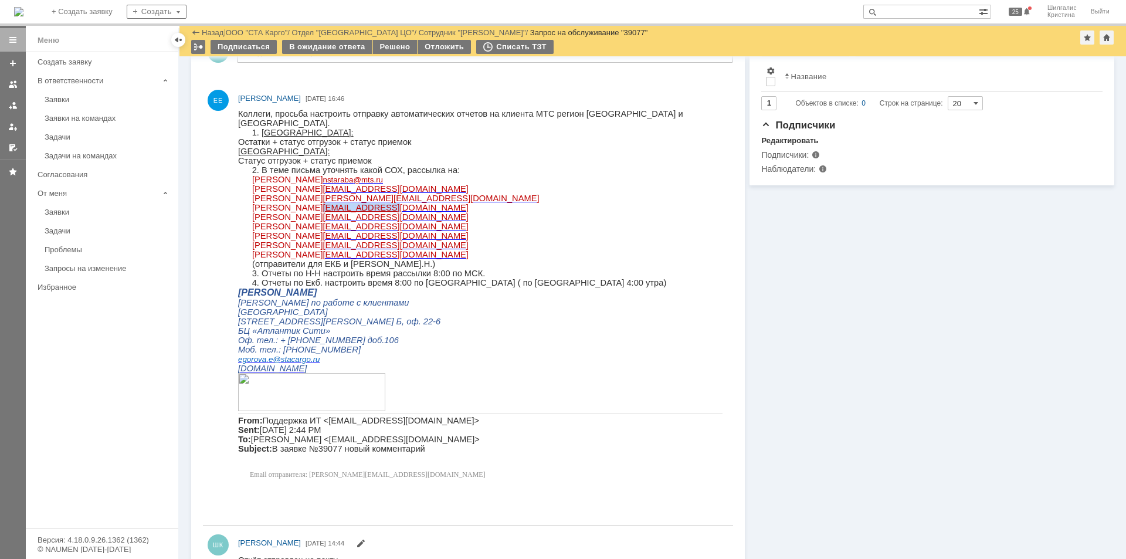
copy span "[EMAIL_ADDRESS][DOMAIN_NAME]"
drag, startPoint x: 404, startPoint y: 220, endPoint x: 334, endPoint y: 218, distance: 69.3
click at [334, 217] on p "[PERSON_NAME] [EMAIL_ADDRESS][DOMAIN_NAME]" at bounding box center [487, 216] width 470 height 9
copy span "[EMAIL_ADDRESS][DOMAIN_NAME]"
drag, startPoint x: 443, startPoint y: 231, endPoint x: 376, endPoint y: 231, distance: 66.9
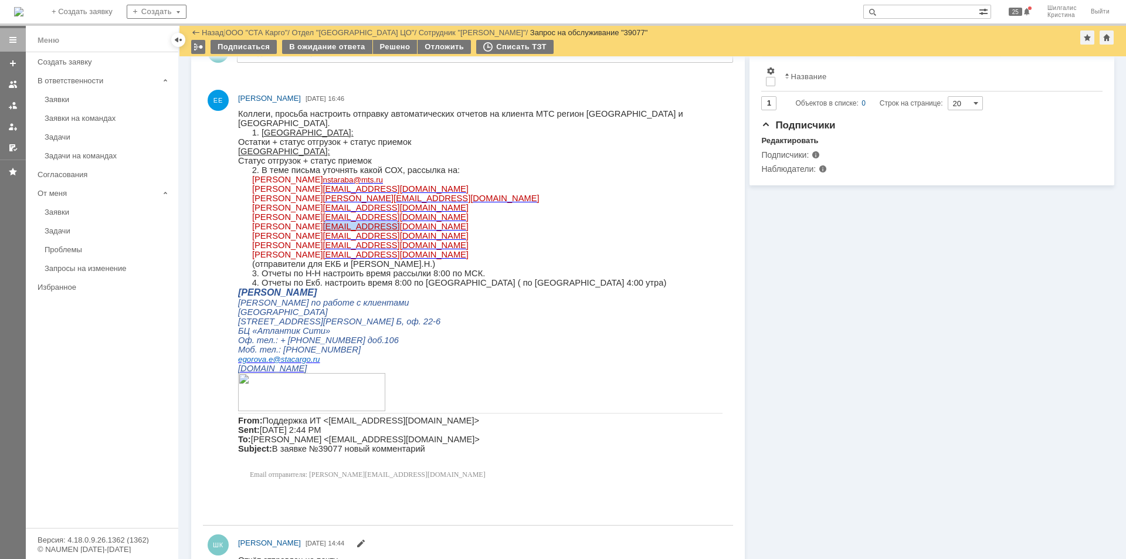
click at [375, 231] on p "[PERSON_NAME] [PERSON_NAME][EMAIL_ADDRESS][DOMAIN_NAME]" at bounding box center [487, 226] width 470 height 9
copy span "[EMAIL_ADDRESS][DOMAIN_NAME]"
click at [461, 229] on p "[PERSON_NAME] [PERSON_NAME][EMAIL_ADDRESS][DOMAIN_NAME]" at bounding box center [487, 226] width 470 height 9
drag, startPoint x: 448, startPoint y: 231, endPoint x: 373, endPoint y: 228, distance: 75.1
click at [373, 228] on p "[PERSON_NAME] [PERSON_NAME][EMAIL_ADDRESS][DOMAIN_NAME]" at bounding box center [487, 226] width 470 height 9
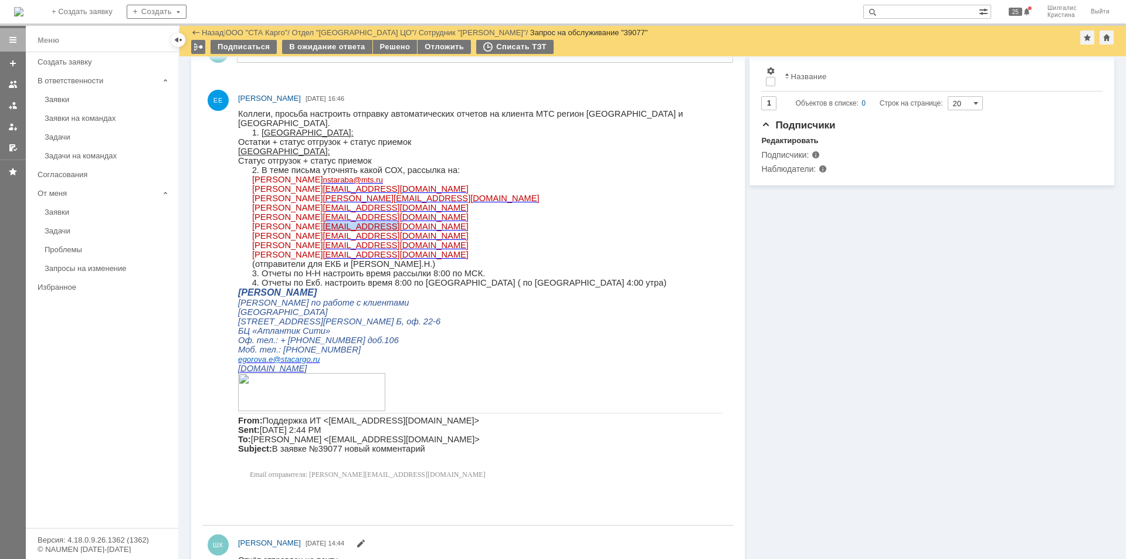
copy span "[EMAIL_ADDRESS][DOMAIN_NAME]"
drag, startPoint x: 416, startPoint y: 238, endPoint x: 344, endPoint y: 242, distance: 71.7
click at [344, 241] on p "[PERSON_NAME] [PERSON_NAME][EMAIL_ADDRESS][DOMAIN_NAME]" at bounding box center [487, 235] width 470 height 9
copy span "[EMAIL_ADDRESS][DOMAIN_NAME]"
drag, startPoint x: 390, startPoint y: 254, endPoint x: 319, endPoint y: 250, distance: 71.1
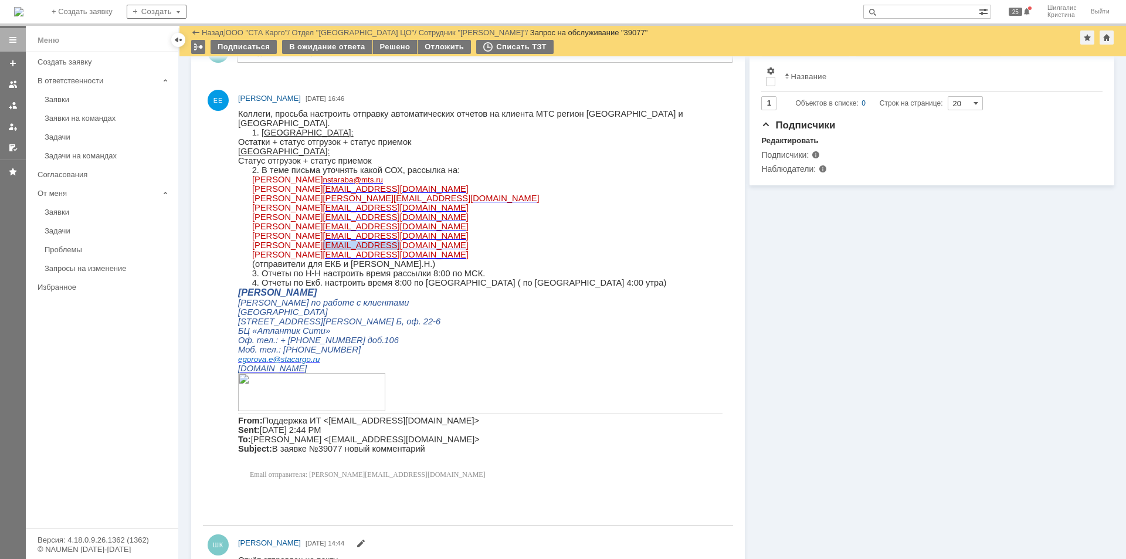
click at [319, 250] on p "[PERSON_NAME] [PERSON_NAME][EMAIL_ADDRESS][DOMAIN_NAME]" at bounding box center [487, 245] width 470 height 9
copy span "[EMAIL_ADDRESS][DOMAIN_NAME]"
drag, startPoint x: 385, startPoint y: 262, endPoint x: 321, endPoint y: 260, distance: 64.0
click at [321, 259] on p "[PERSON_NAME] [PERSON_NAME][EMAIL_ADDRESS][DOMAIN_NAME]" at bounding box center [487, 254] width 470 height 9
click at [435, 250] on p "[PERSON_NAME] [PERSON_NAME][EMAIL_ADDRESS][DOMAIN_NAME]" at bounding box center [487, 245] width 470 height 9
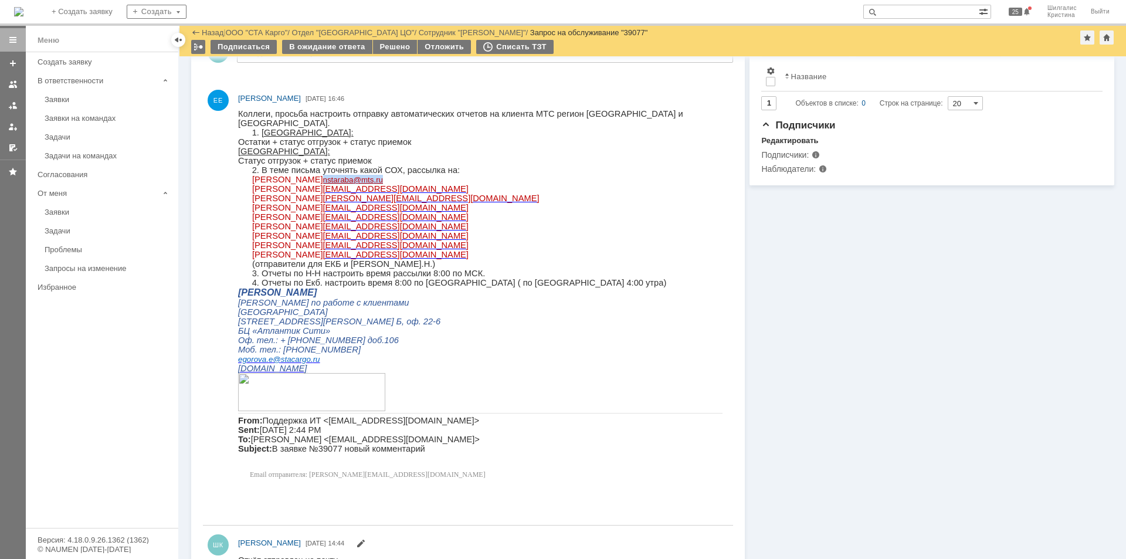
drag, startPoint x: 380, startPoint y: 180, endPoint x: 319, endPoint y: 181, distance: 61.6
click at [319, 181] on p "[PERSON_NAME] @ mts . ru" at bounding box center [487, 179] width 470 height 9
drag, startPoint x: 389, startPoint y: 187, endPoint x: 321, endPoint y: 189, distance: 68.1
click at [321, 189] on p "[PERSON_NAME] [PERSON_NAME][EMAIL_ADDRESS][DOMAIN_NAME]" at bounding box center [487, 188] width 470 height 9
drag, startPoint x: 425, startPoint y: 200, endPoint x: 324, endPoint y: 198, distance: 100.3
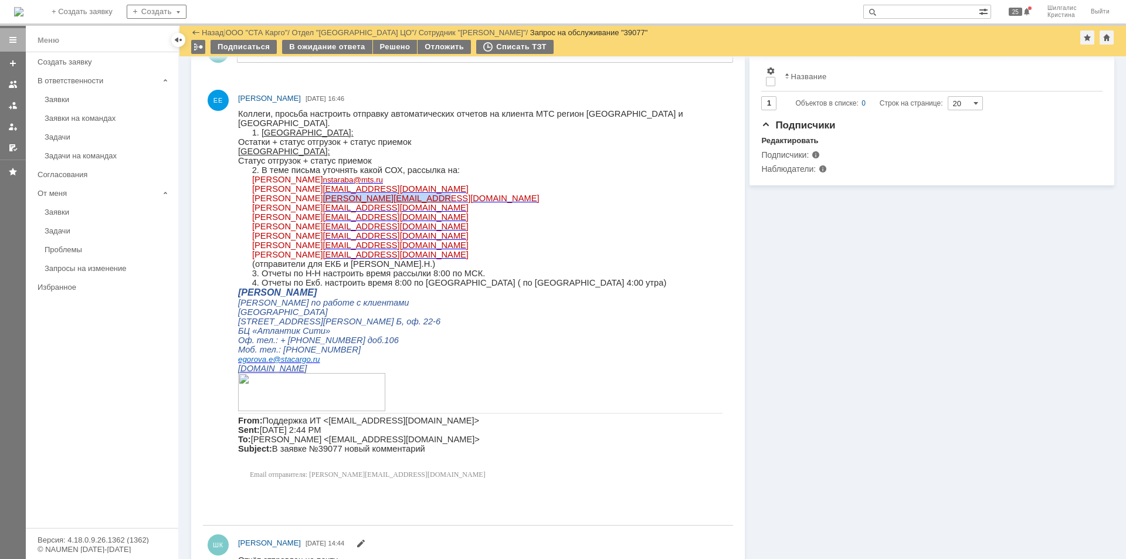
click at [324, 198] on p "[PERSON_NAME] [PERSON_NAME][EMAIL_ADDRESS][DOMAIN_NAME]" at bounding box center [487, 198] width 470 height 9
drag, startPoint x: 401, startPoint y: 209, endPoint x: 333, endPoint y: 207, distance: 68.1
click at [333, 207] on p "[PERSON_NAME] [EMAIL_ADDRESS][DOMAIN_NAME]" at bounding box center [487, 207] width 470 height 9
drag, startPoint x: 402, startPoint y: 219, endPoint x: 336, endPoint y: 222, distance: 65.8
click at [336, 222] on p "[PERSON_NAME] [EMAIL_ADDRESS][DOMAIN_NAME]" at bounding box center [487, 216] width 470 height 9
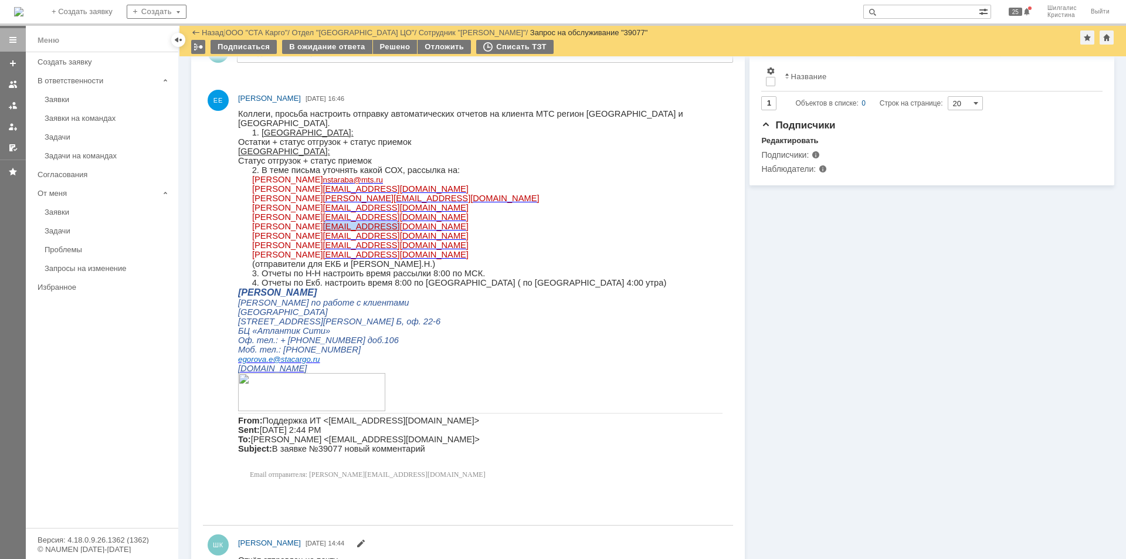
drag, startPoint x: 442, startPoint y: 231, endPoint x: 371, endPoint y: 229, distance: 70.4
click at [371, 229] on p "[PERSON_NAME] [PERSON_NAME][EMAIL_ADDRESS][DOMAIN_NAME]" at bounding box center [487, 226] width 470 height 9
drag, startPoint x: 412, startPoint y: 242, endPoint x: 344, endPoint y: 242, distance: 68.0
click at [344, 241] on p "[PERSON_NAME] [PERSON_NAME][EMAIL_ADDRESS][DOMAIN_NAME]" at bounding box center [487, 235] width 470 height 9
drag, startPoint x: 385, startPoint y: 253, endPoint x: 320, endPoint y: 250, distance: 65.2
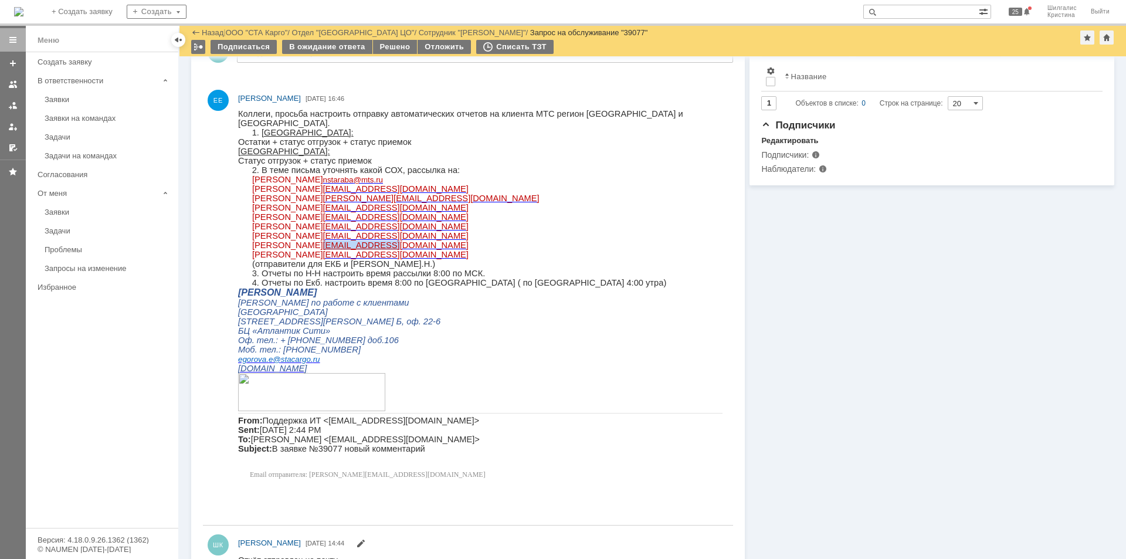
click at [320, 250] on p "[PERSON_NAME] [PERSON_NAME][EMAIL_ADDRESS][DOMAIN_NAME]" at bounding box center [487, 245] width 470 height 9
drag, startPoint x: 384, startPoint y: 260, endPoint x: 321, endPoint y: 261, distance: 63.4
click at [321, 259] on p "[PERSON_NAME] [PERSON_NAME][EMAIL_ADDRESS][DOMAIN_NAME]" at bounding box center [487, 254] width 470 height 9
